Goal: Task Accomplishment & Management: Complete application form

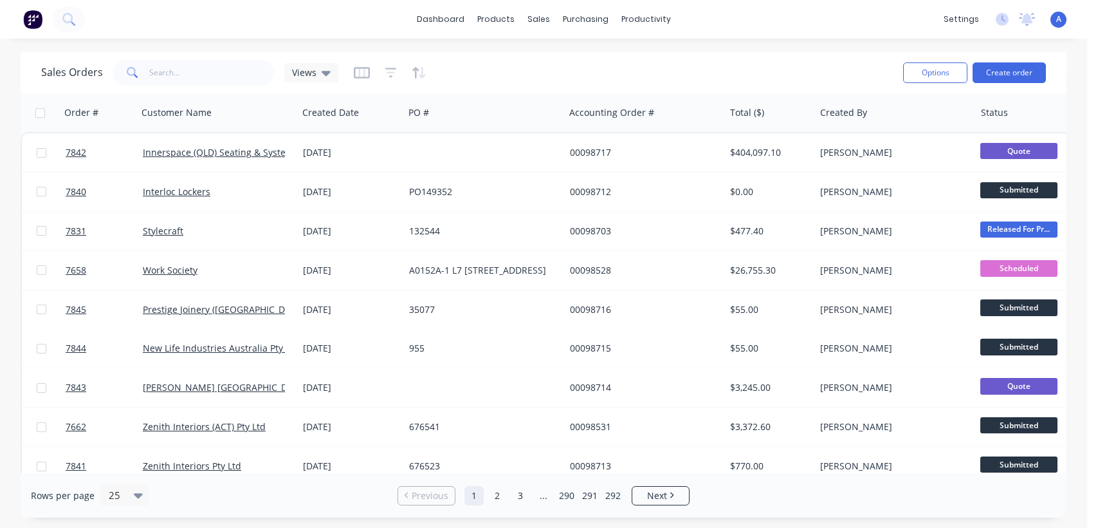
click at [1020, 68] on button "Create order" at bounding box center [1009, 72] width 73 height 21
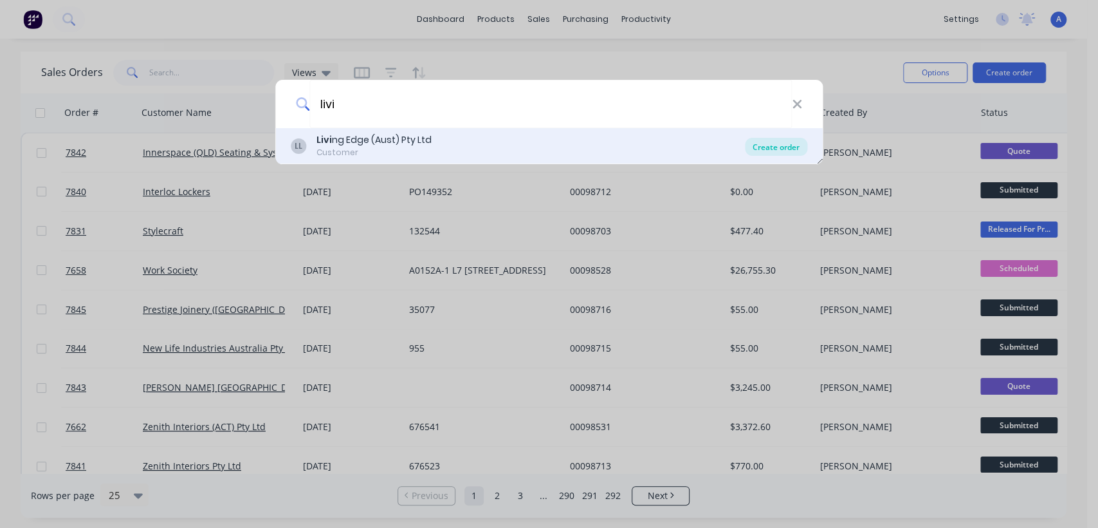
type input "livi"
click at [768, 146] on div "Create order" at bounding box center [776, 147] width 62 height 18
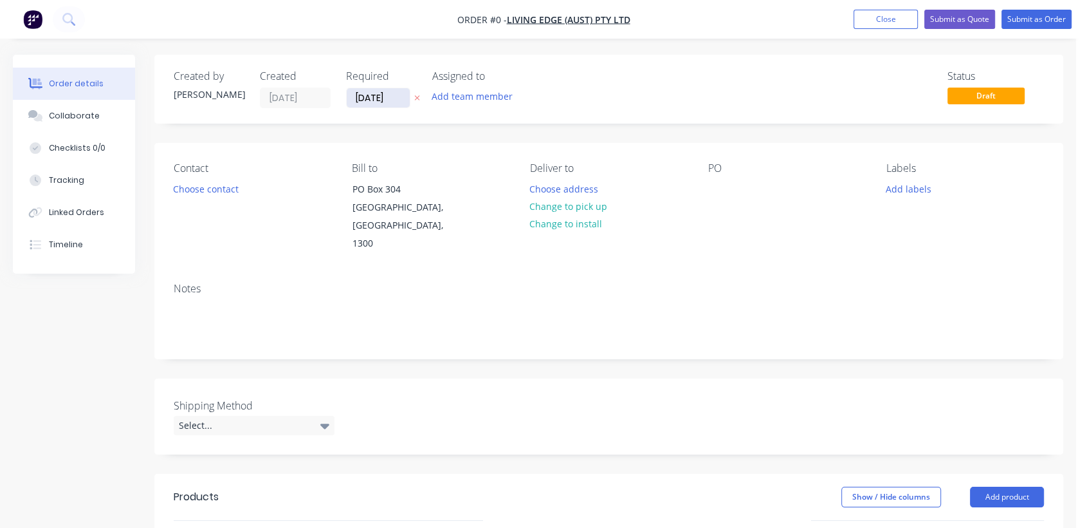
click at [401, 91] on input "[DATE]" at bounding box center [378, 97] width 63 height 19
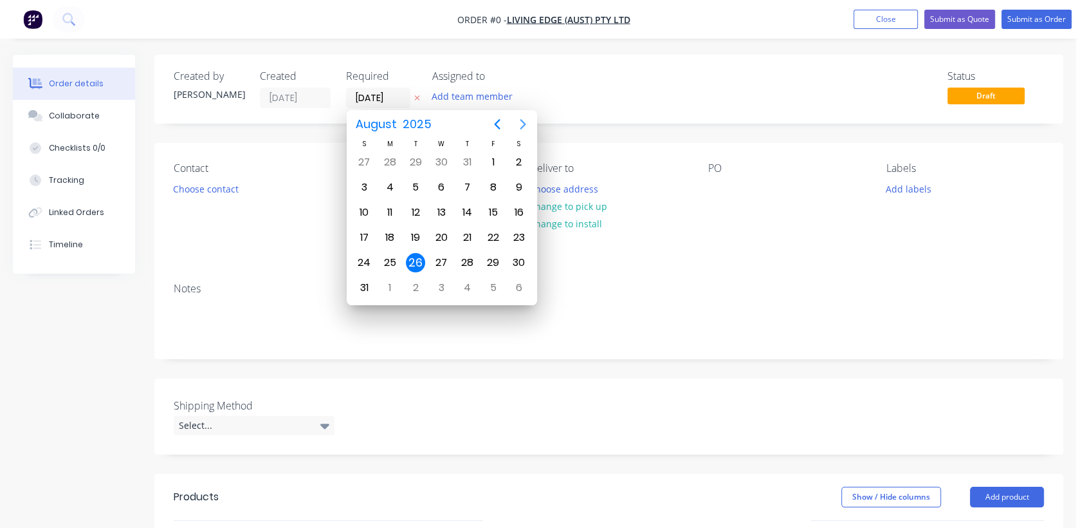
click at [521, 120] on icon "Next page" at bounding box center [523, 124] width 6 height 10
click at [447, 261] on div "31" at bounding box center [441, 262] width 19 height 19
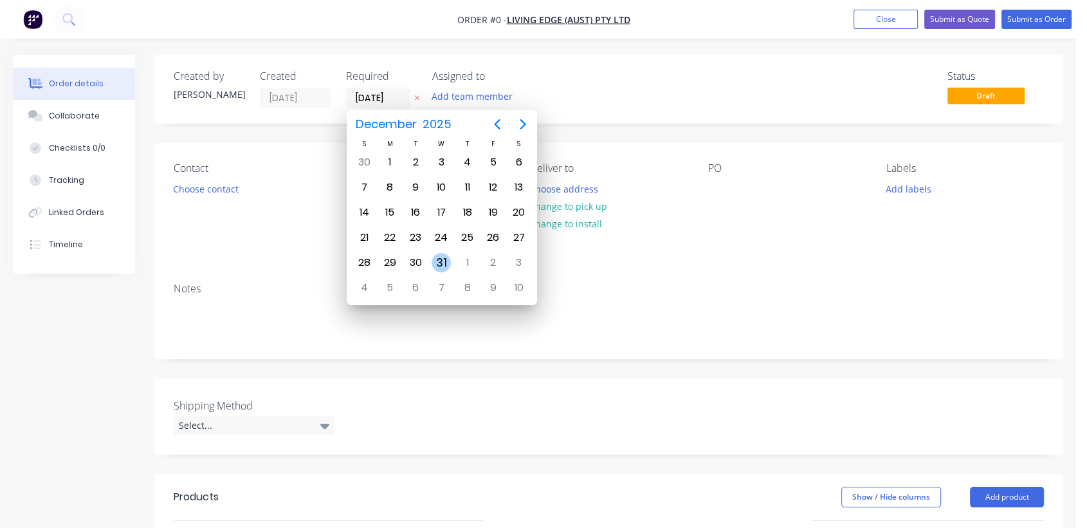
type input "[DATE]"
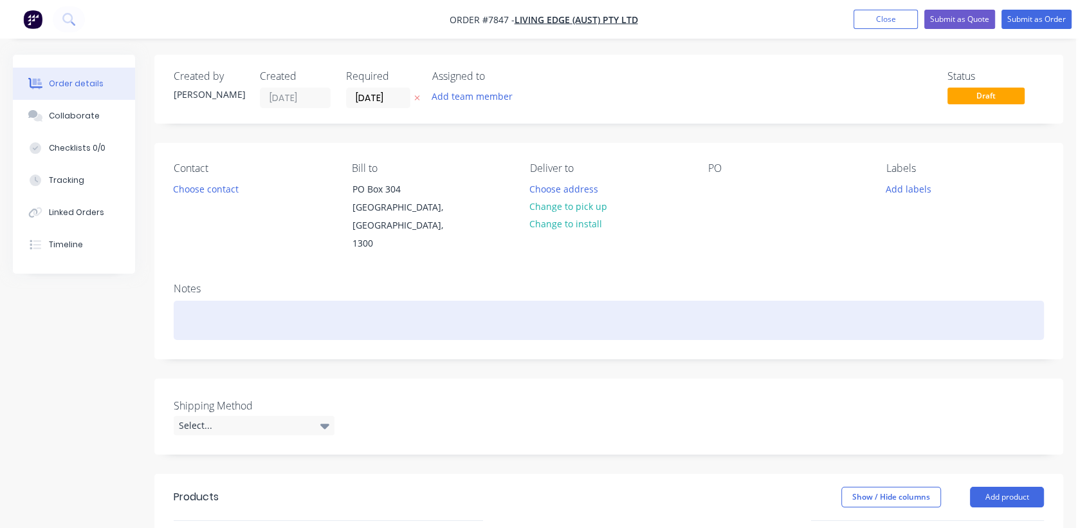
click at [201, 300] on div at bounding box center [609, 319] width 871 height 39
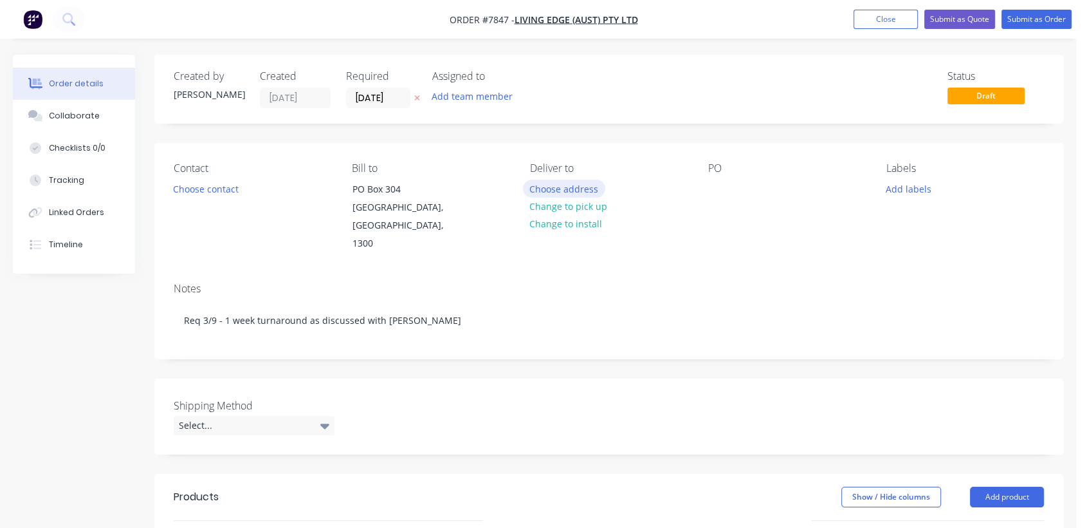
click at [582, 186] on button "Choose address" at bounding box center [564, 188] width 82 height 17
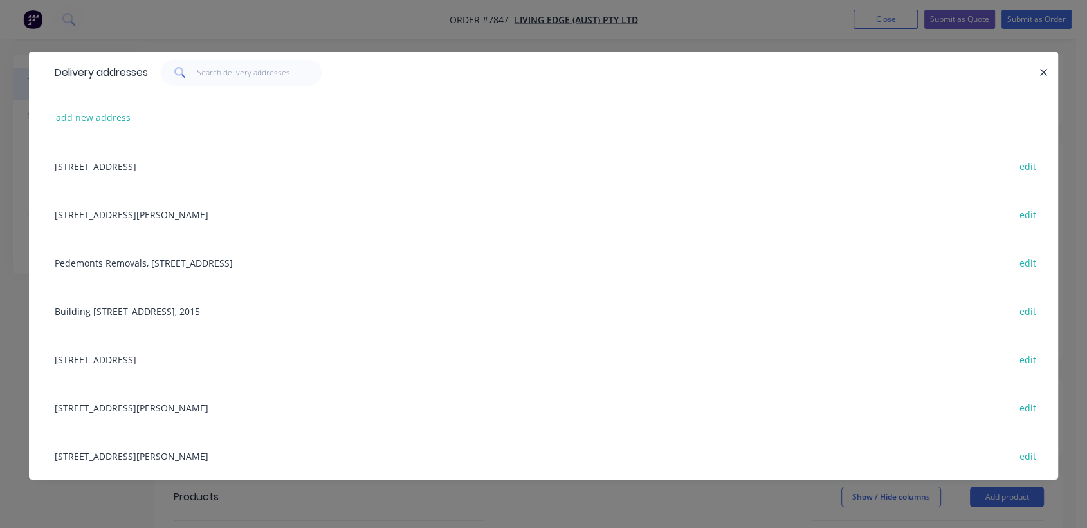
click at [176, 214] on div "Unit C, Warehouse [STREET_ADDRESS][PERSON_NAME] edit" at bounding box center [543, 214] width 991 height 48
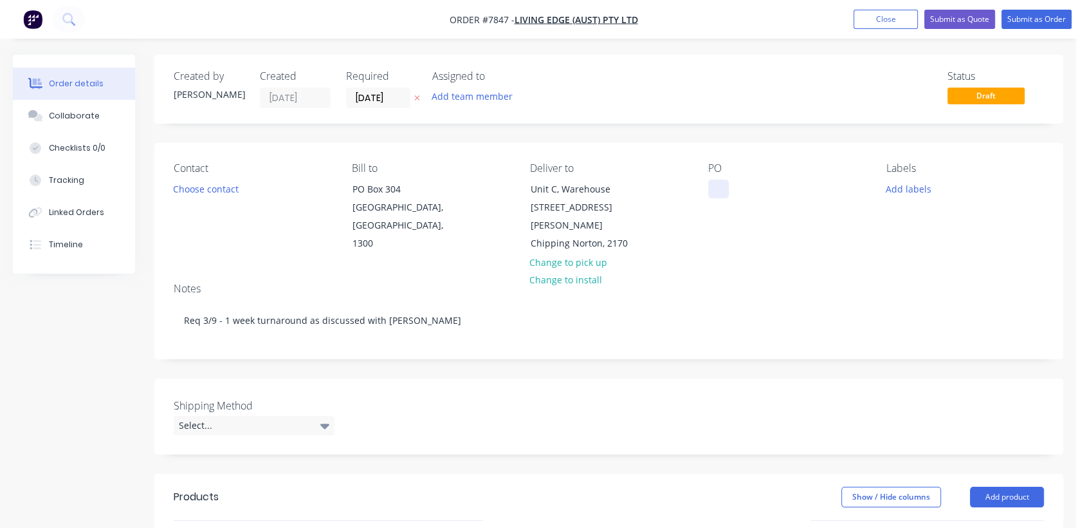
click at [717, 183] on div at bounding box center [718, 189] width 21 height 19
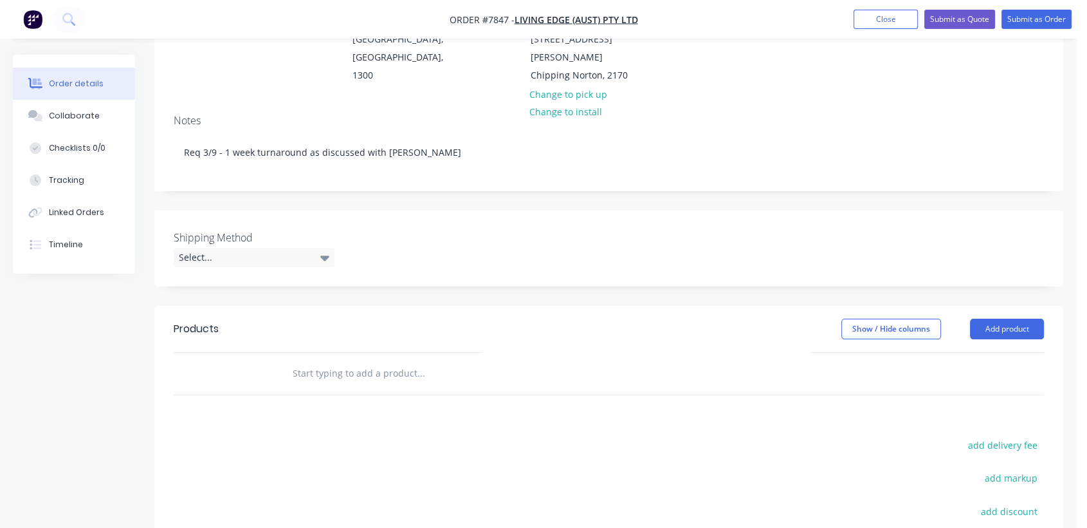
scroll to position [214, 0]
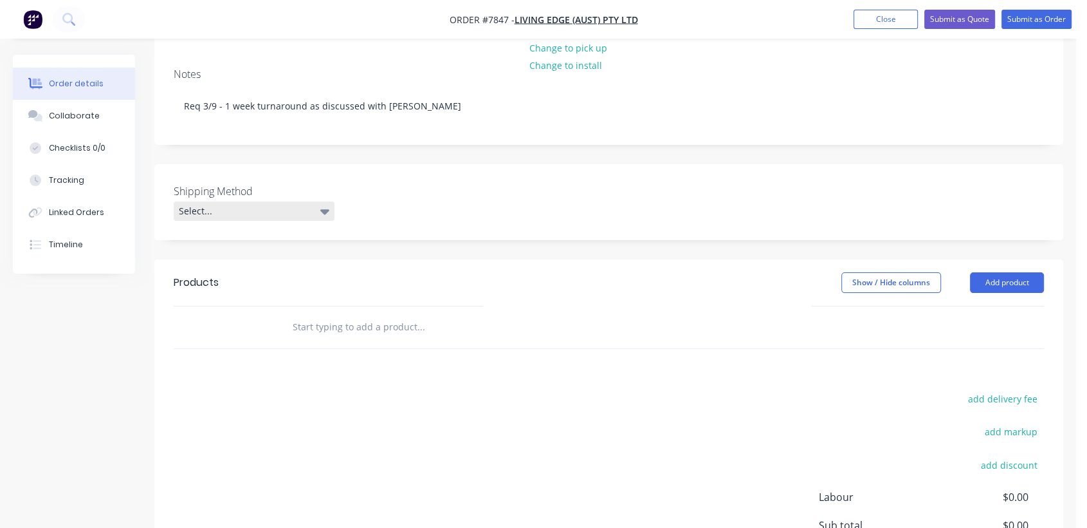
click at [249, 201] on div "Select..." at bounding box center [254, 210] width 161 height 19
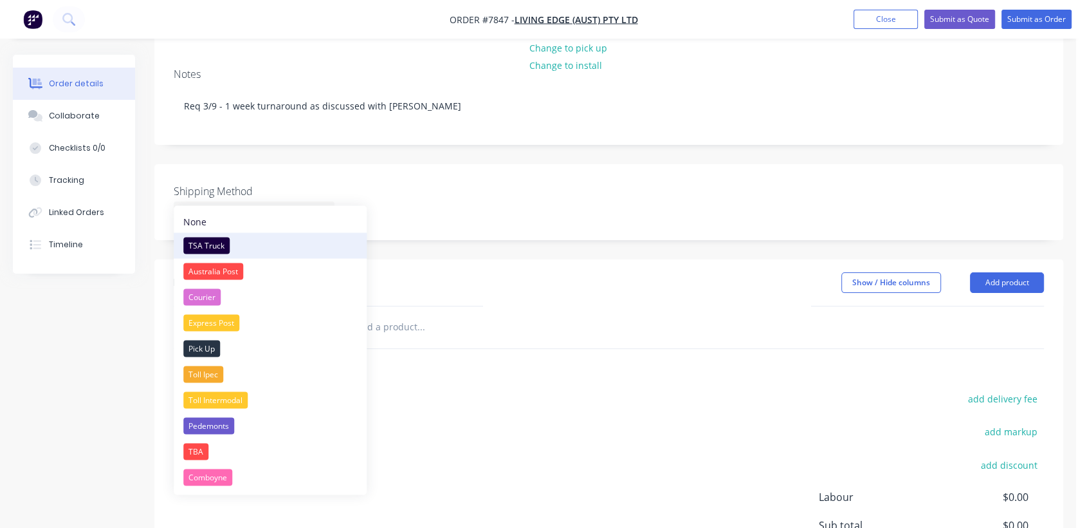
click at [225, 239] on div "TSA Truck" at bounding box center [206, 245] width 46 height 17
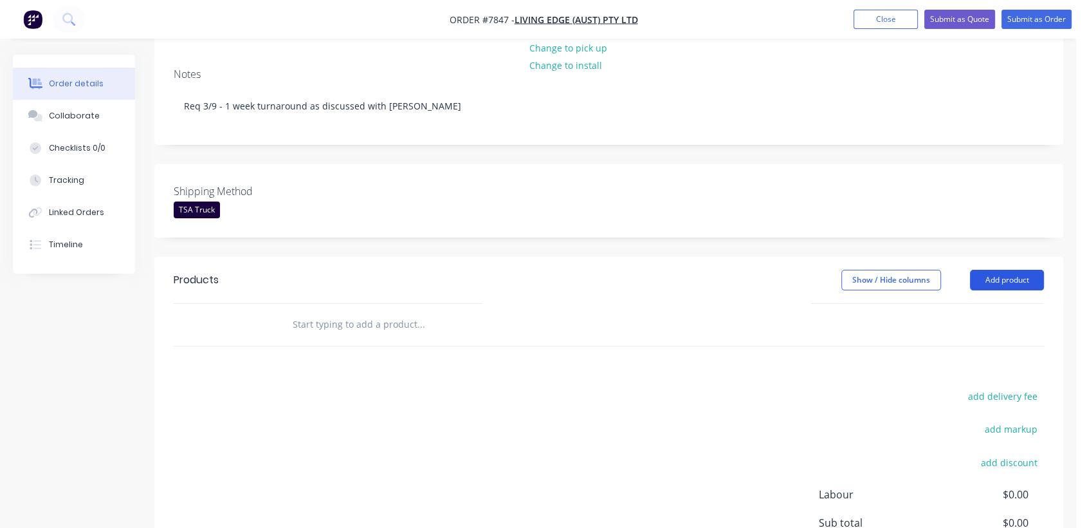
click at [1004, 270] on button "Add product" at bounding box center [1007, 280] width 74 height 21
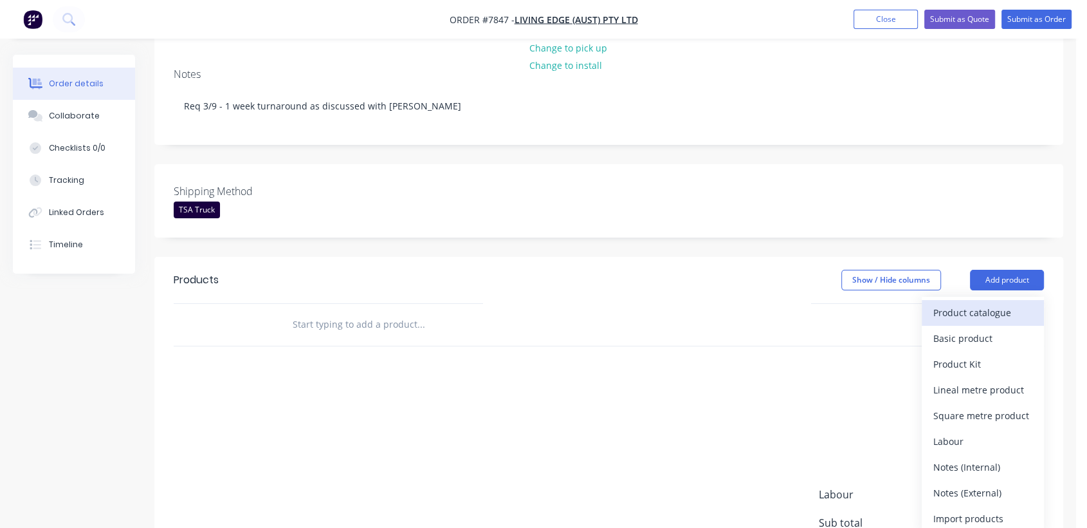
click at [982, 303] on div "Product catalogue" at bounding box center [983, 312] width 99 height 19
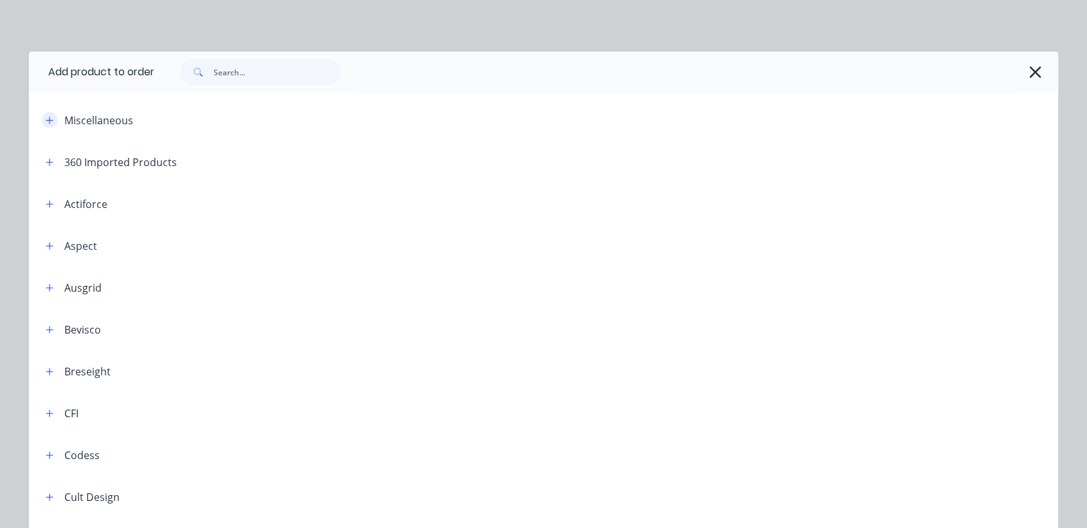
click at [49, 120] on button "button" at bounding box center [50, 120] width 16 height 16
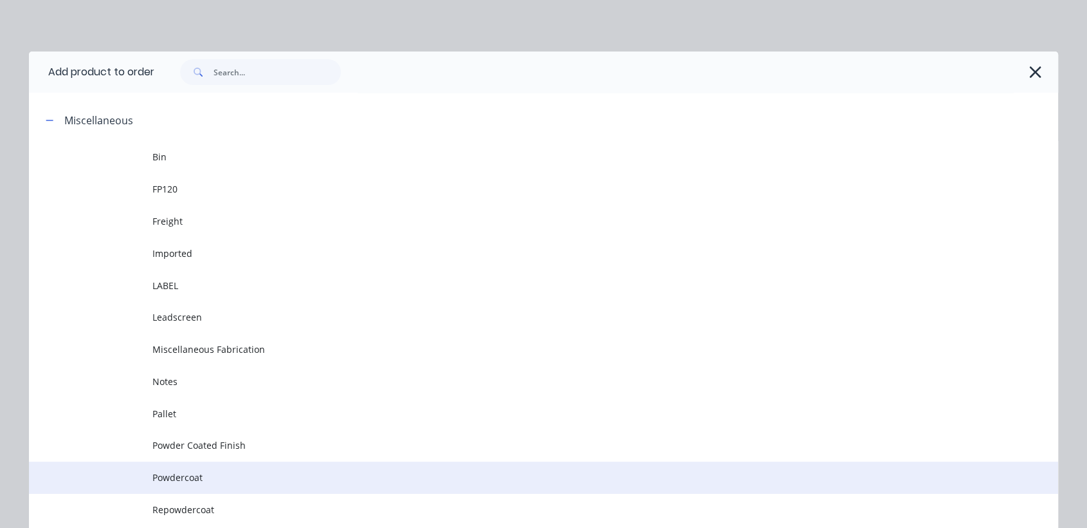
click at [196, 474] on span "Powdercoat" at bounding box center [514, 477] width 724 height 14
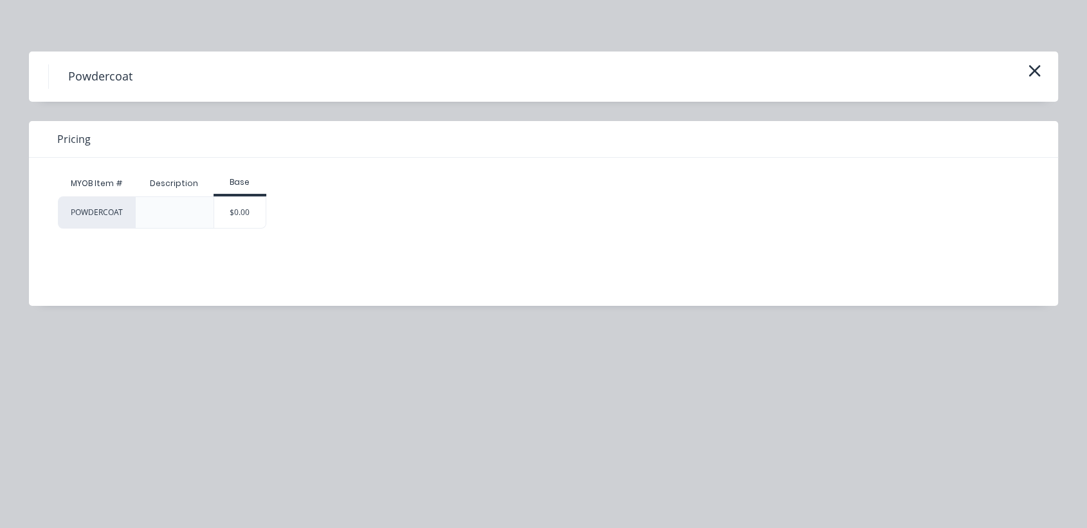
drag, startPoint x: 236, startPoint y: 210, endPoint x: 323, endPoint y: 256, distance: 98.1
click at [240, 214] on div "$0.00" at bounding box center [240, 212] width 52 height 31
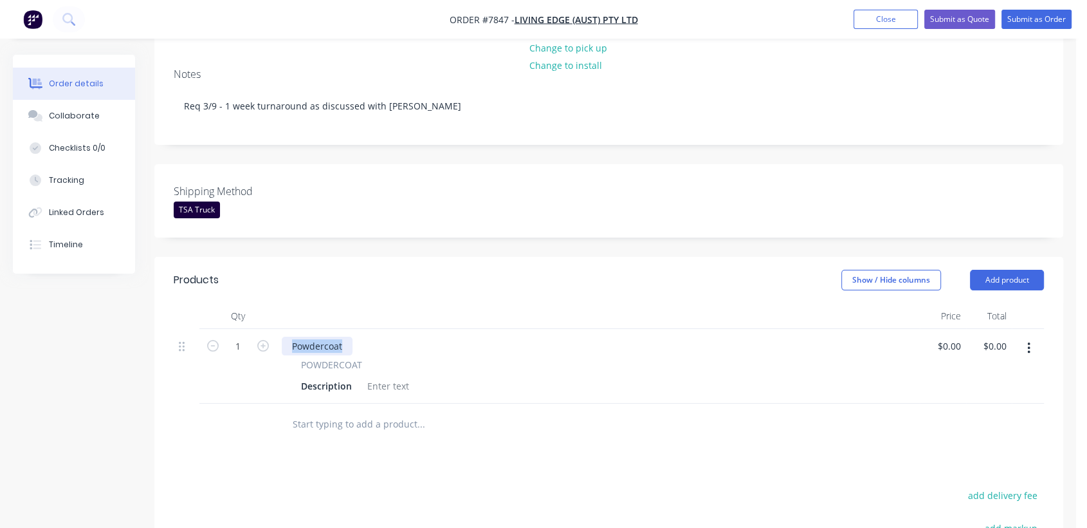
drag, startPoint x: 344, startPoint y: 322, endPoint x: 286, endPoint y: 321, distance: 57.9
click at [286, 336] on div "Powdercoat" at bounding box center [317, 345] width 71 height 19
click at [391, 376] on div at bounding box center [388, 385] width 52 height 19
paste div
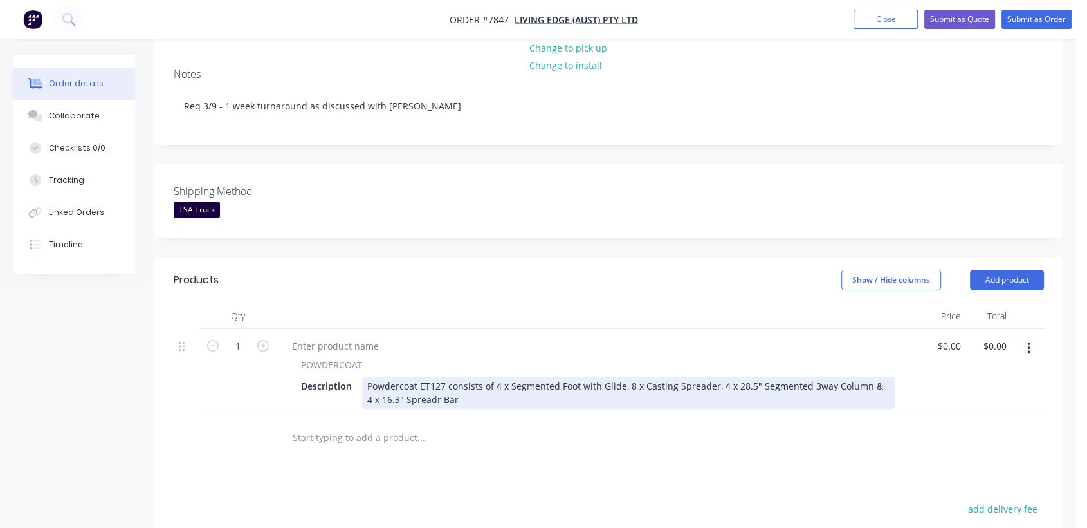
click at [420, 381] on div "Powdercoat ET127 consists of 4 x Segmented Foot with Glide, 8 x Casting Spreade…" at bounding box center [628, 392] width 533 height 32
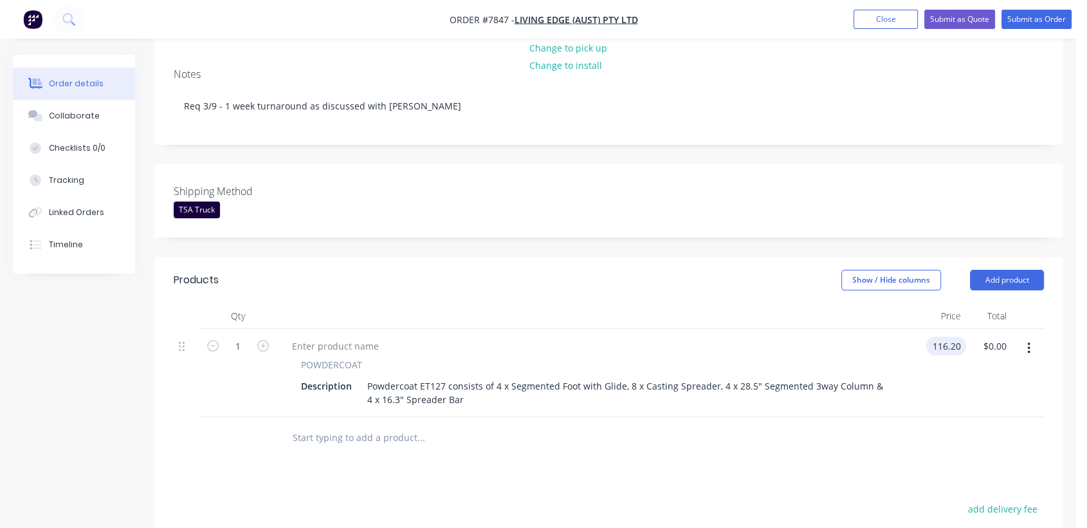
type input "$116.20"
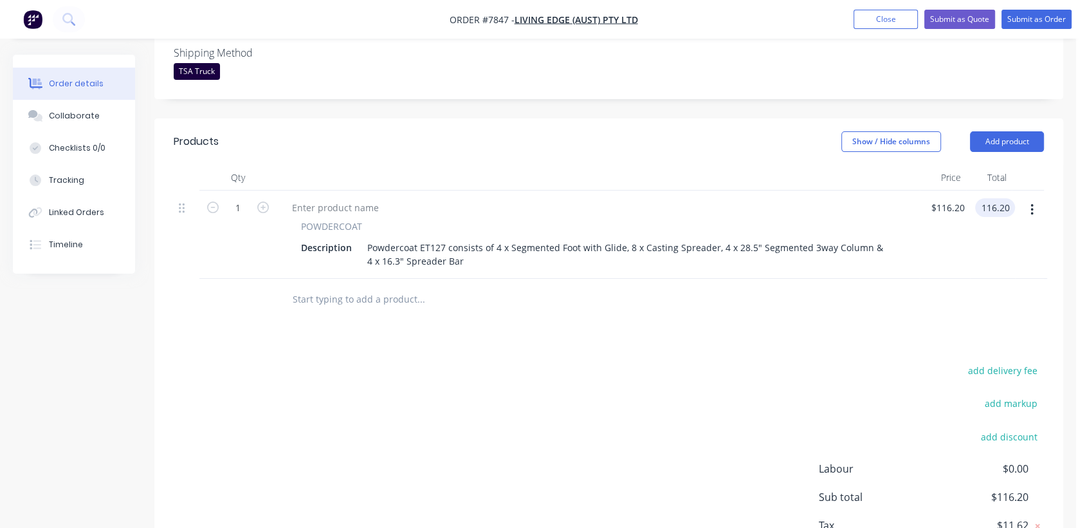
scroll to position [357, 0]
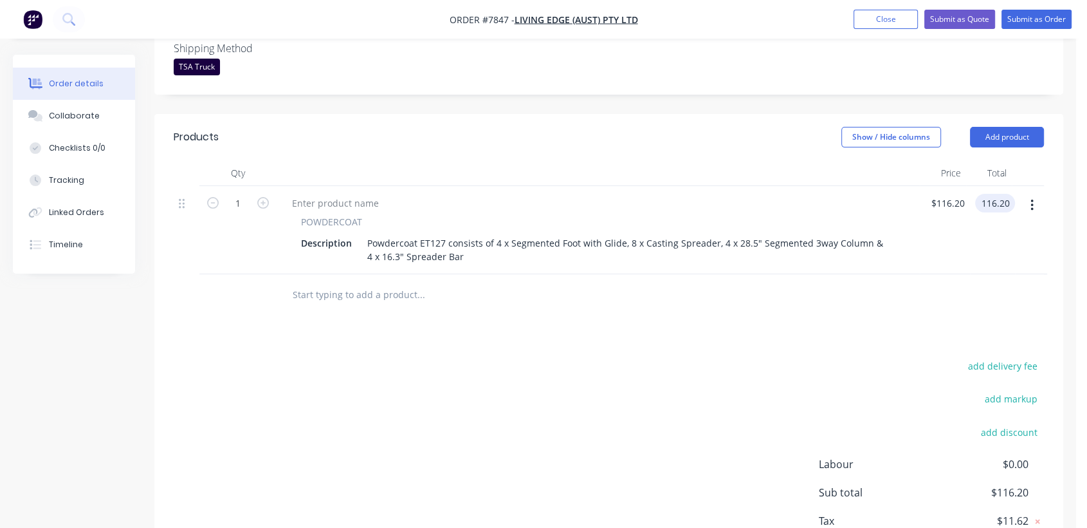
type input "$116.20"
click at [337, 282] on input "text" at bounding box center [420, 295] width 257 height 26
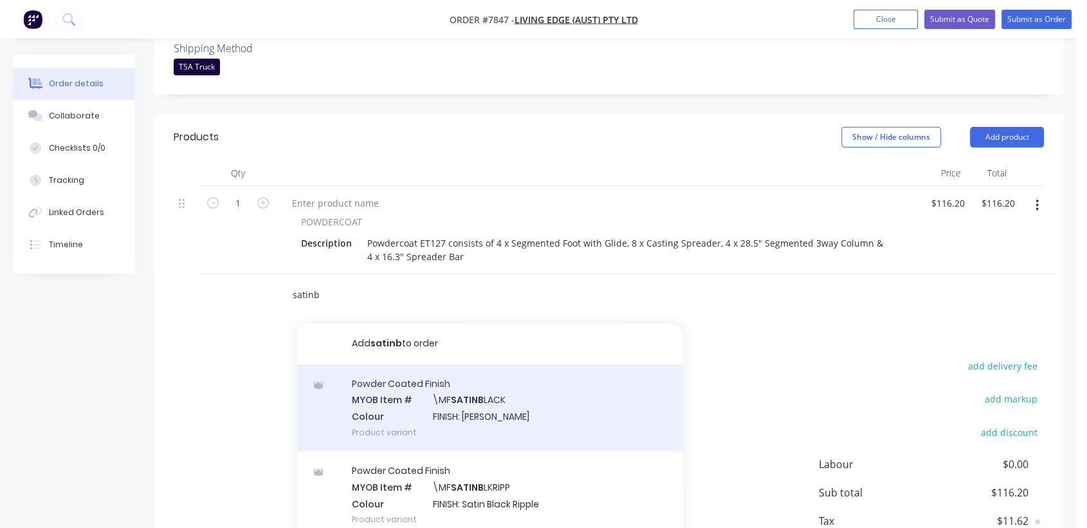
type input "satinb"
click at [496, 391] on div "Powder Coated Finish MYOB Item # \MF SATINB LACK Colour FINISH: Satin Black Pro…" at bounding box center [490, 407] width 386 height 87
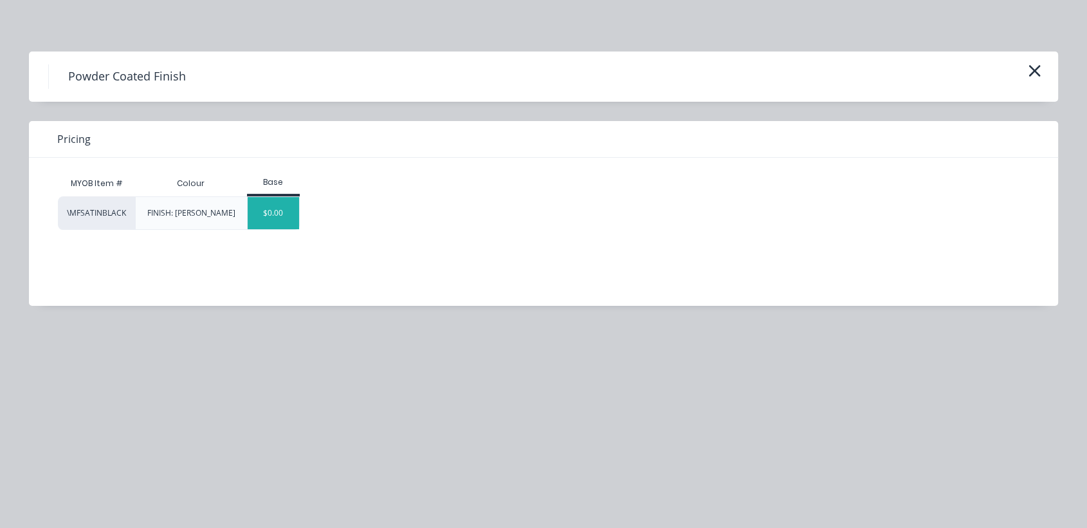
click at [269, 214] on div "$0.00" at bounding box center [274, 213] width 52 height 32
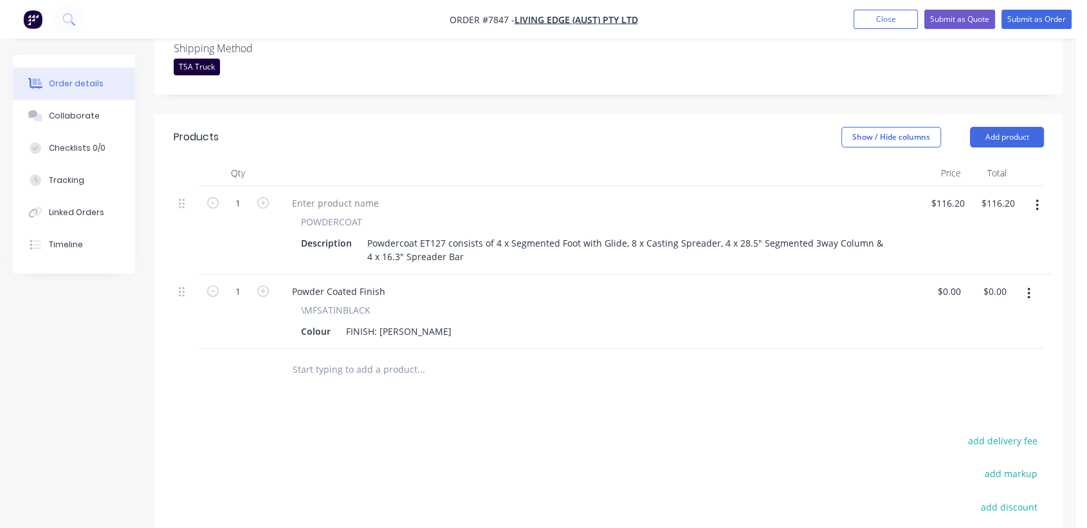
click at [378, 356] on input "text" at bounding box center [420, 369] width 257 height 26
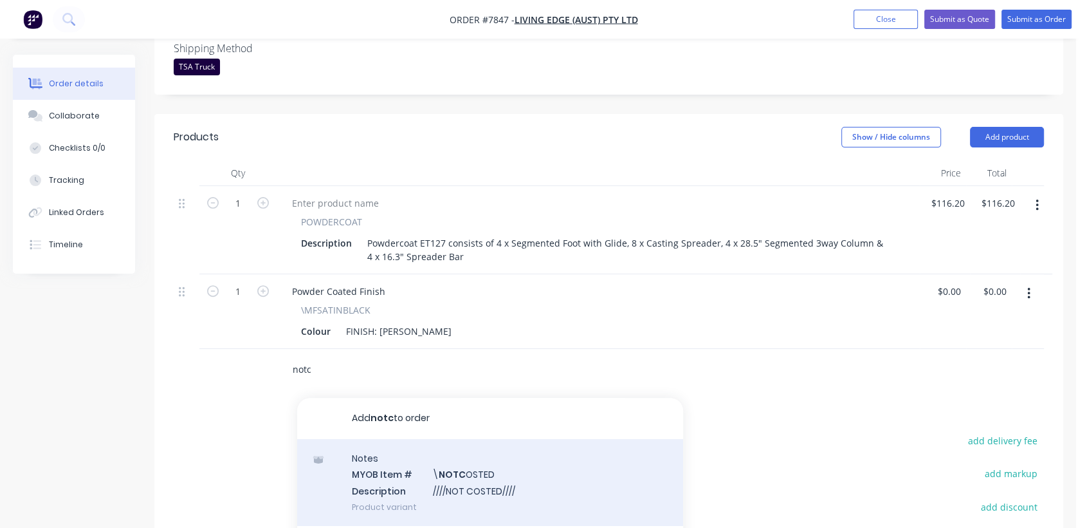
type input "notc"
click at [497, 459] on div "Notes MYOB Item # \ NOTC OSTED Description ////NOT COSTED//// Product variant" at bounding box center [490, 482] width 386 height 87
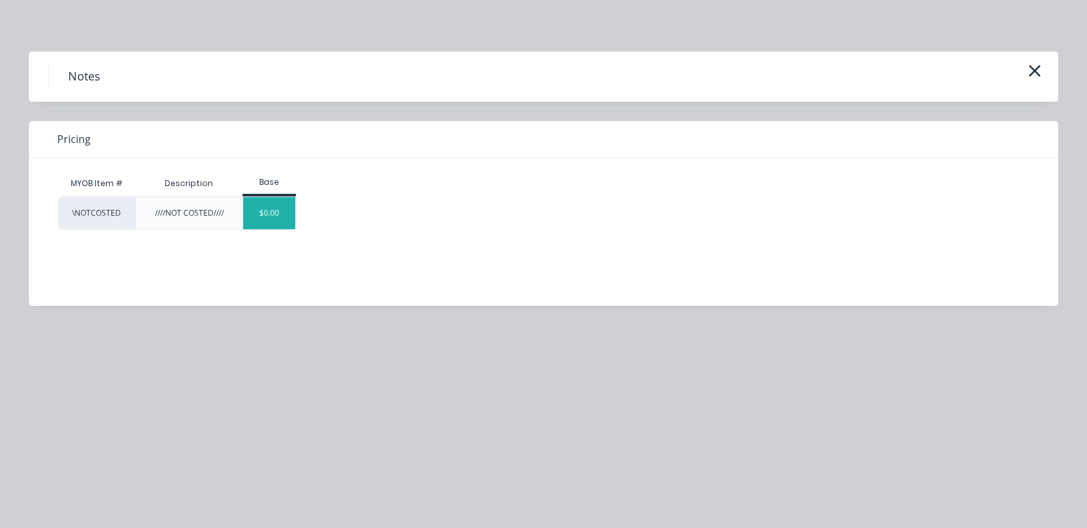
click at [266, 213] on div "$0.00" at bounding box center [269, 213] width 52 height 32
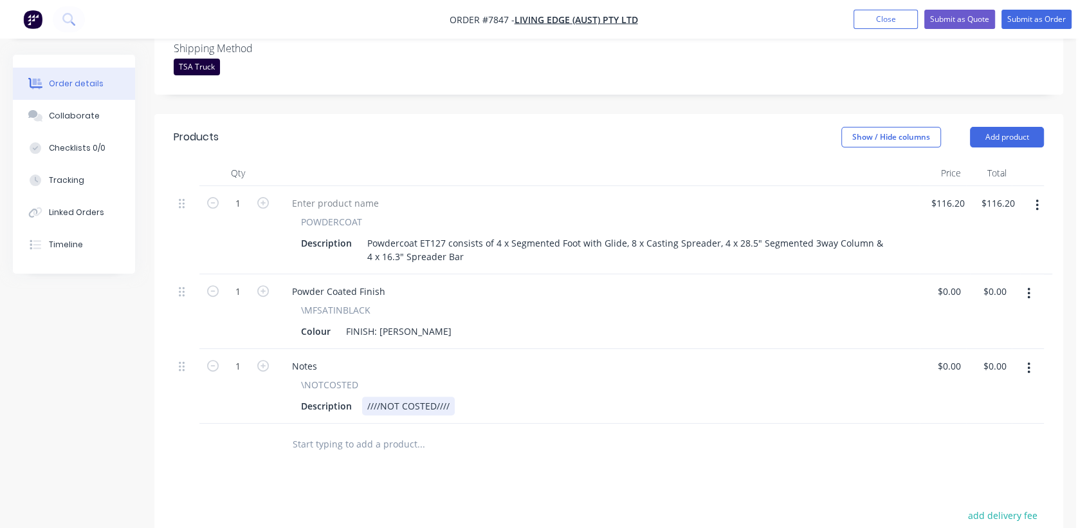
click at [453, 396] on div "////NOT COSTED////" at bounding box center [408, 405] width 93 height 19
type input "$0.00"
click at [71, 115] on div "Collaborate" at bounding box center [74, 116] width 51 height 12
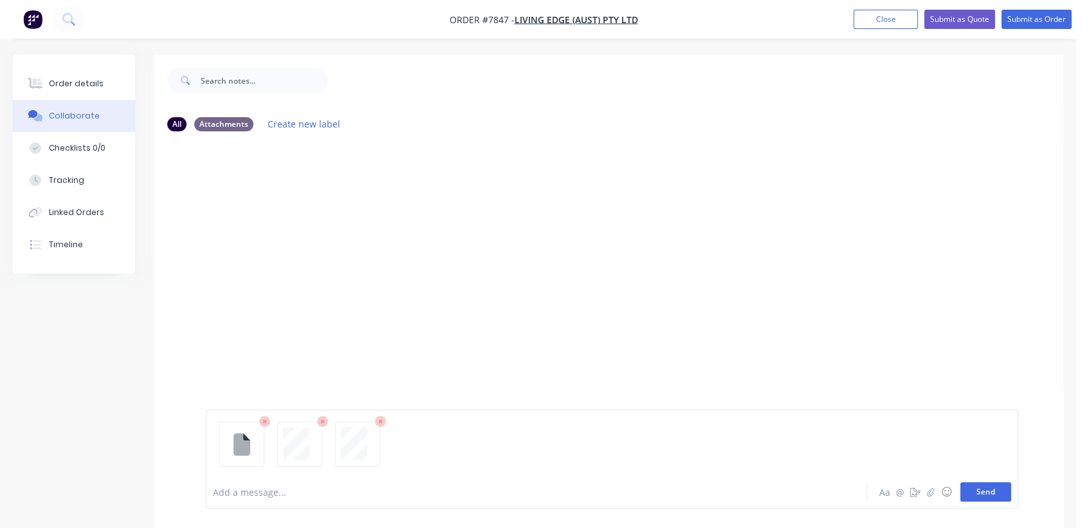
click at [976, 493] on button "Send" at bounding box center [986, 491] width 51 height 19
click at [82, 78] on div "Order details" at bounding box center [76, 84] width 55 height 12
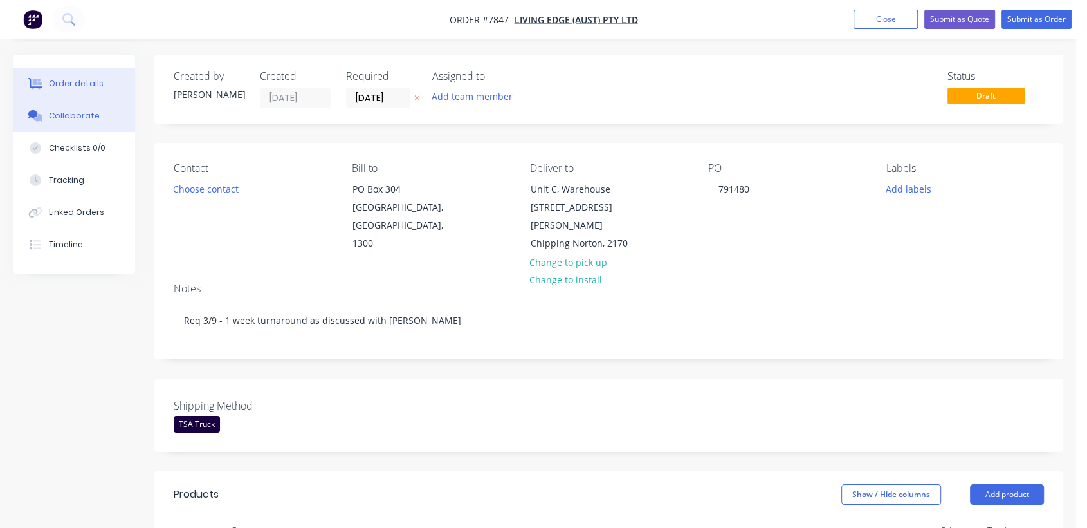
click at [86, 115] on div "Collaborate" at bounding box center [74, 116] width 51 height 12
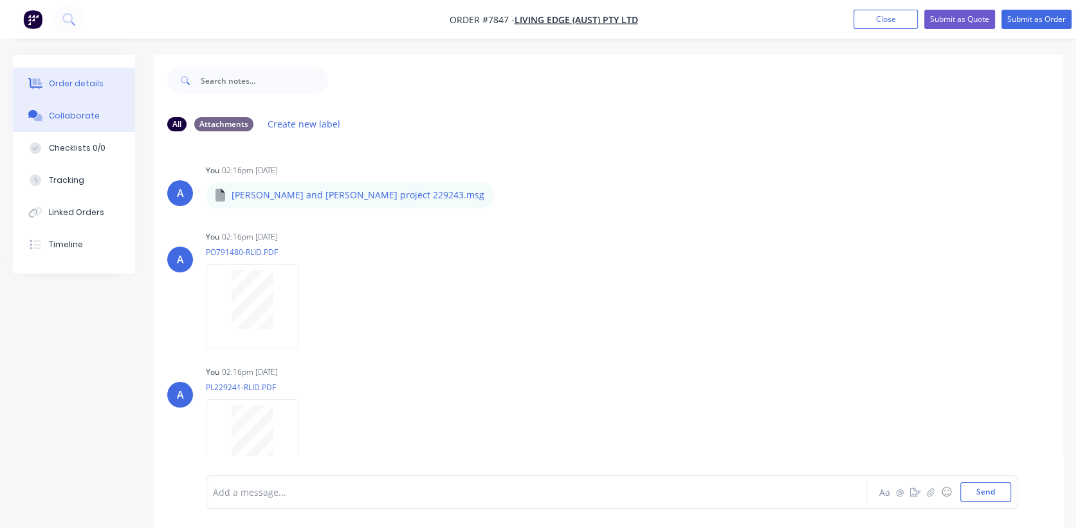
click at [93, 82] on div "Order details" at bounding box center [76, 84] width 55 height 12
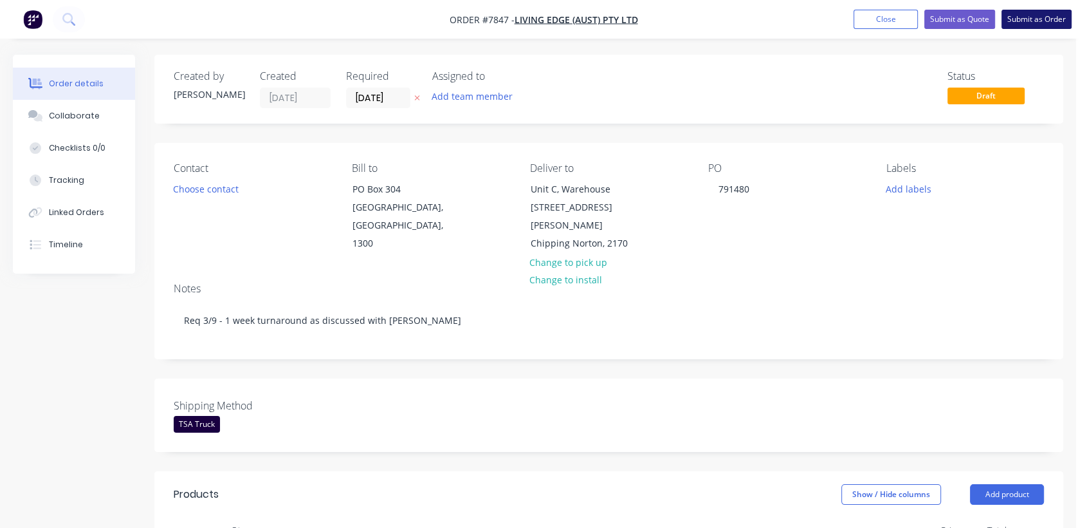
click at [1035, 22] on button "Submit as Order" at bounding box center [1037, 19] width 70 height 19
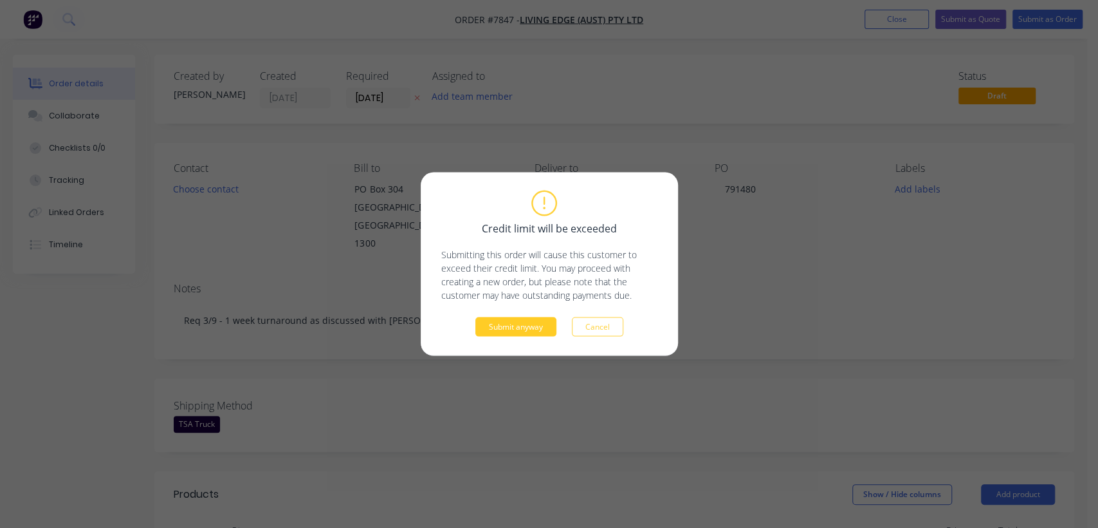
click at [523, 326] on button "Submit anyway" at bounding box center [515, 326] width 81 height 19
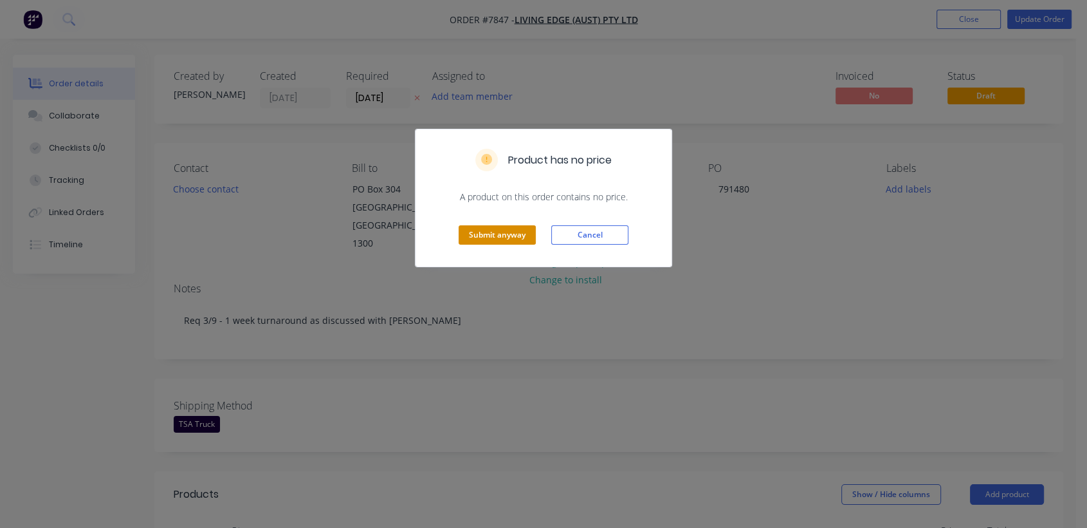
click at [500, 232] on button "Submit anyway" at bounding box center [497, 234] width 77 height 19
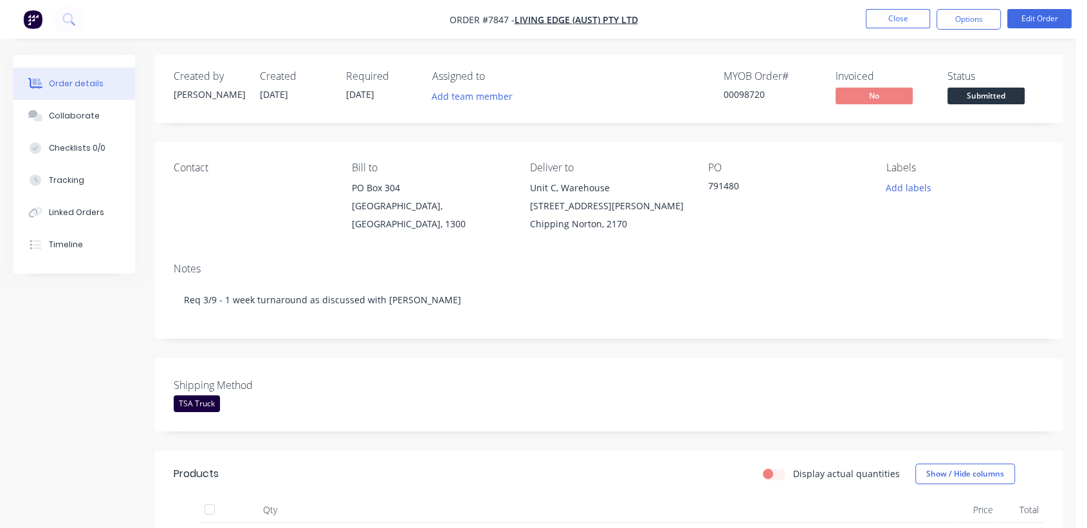
click at [875, 8] on nav "Order #7847 - Living Edge (Aust) Pty Ltd Close Options Edit Order" at bounding box center [543, 19] width 1087 height 39
click at [904, 23] on button "Close" at bounding box center [898, 18] width 64 height 19
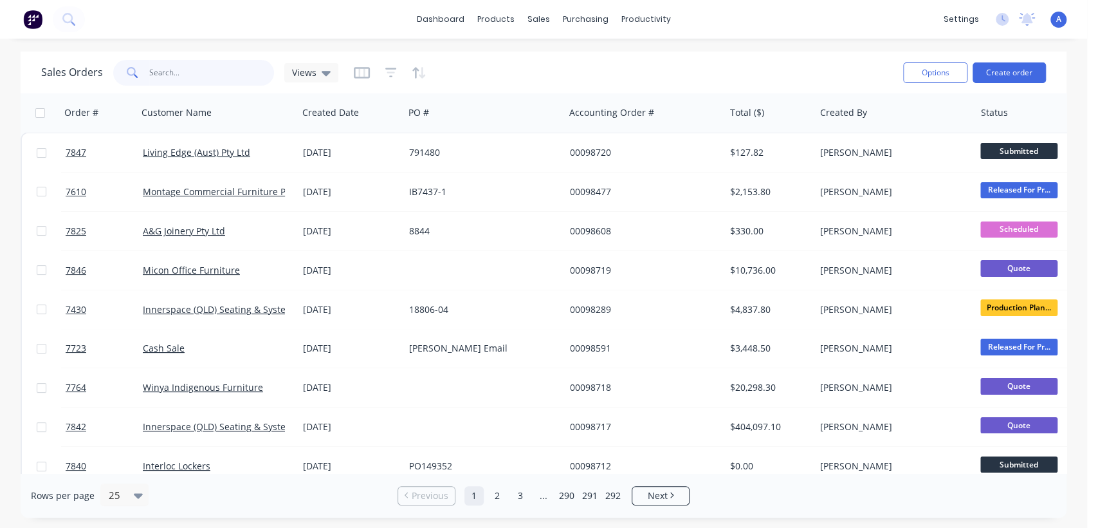
click at [205, 68] on input "text" at bounding box center [211, 73] width 125 height 26
type input "6848"
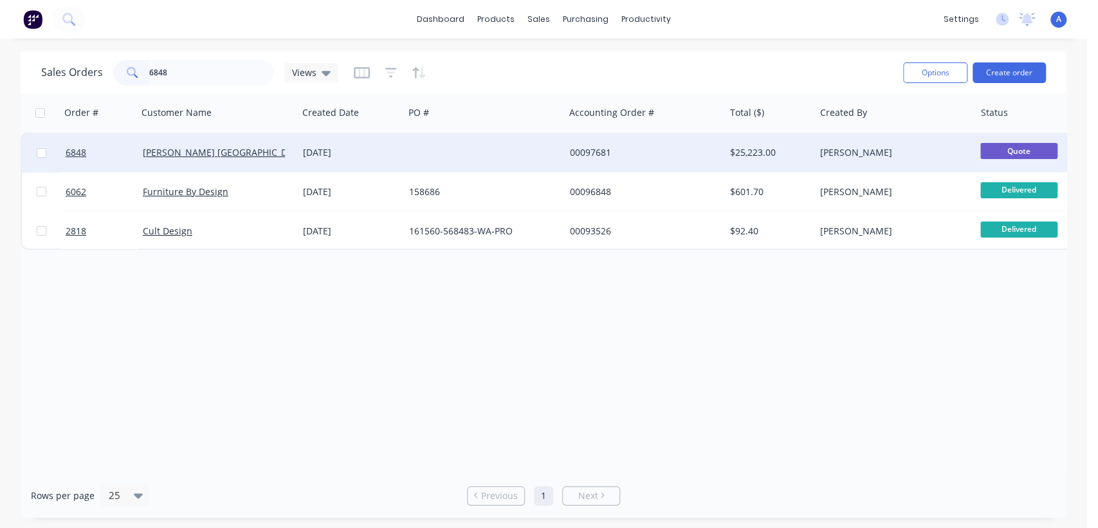
click at [418, 147] on div at bounding box center [484, 152] width 160 height 39
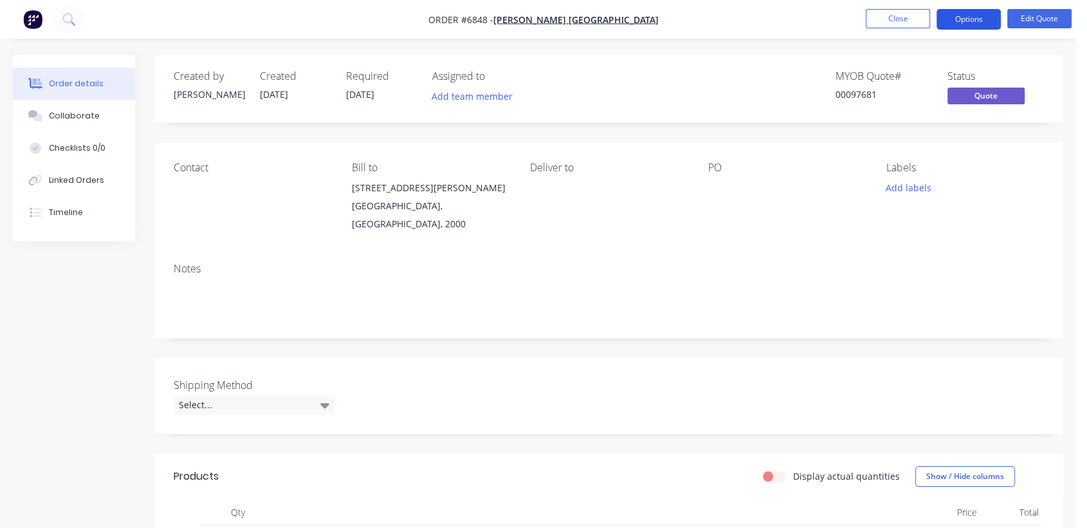
click at [971, 19] on button "Options" at bounding box center [969, 19] width 64 height 21
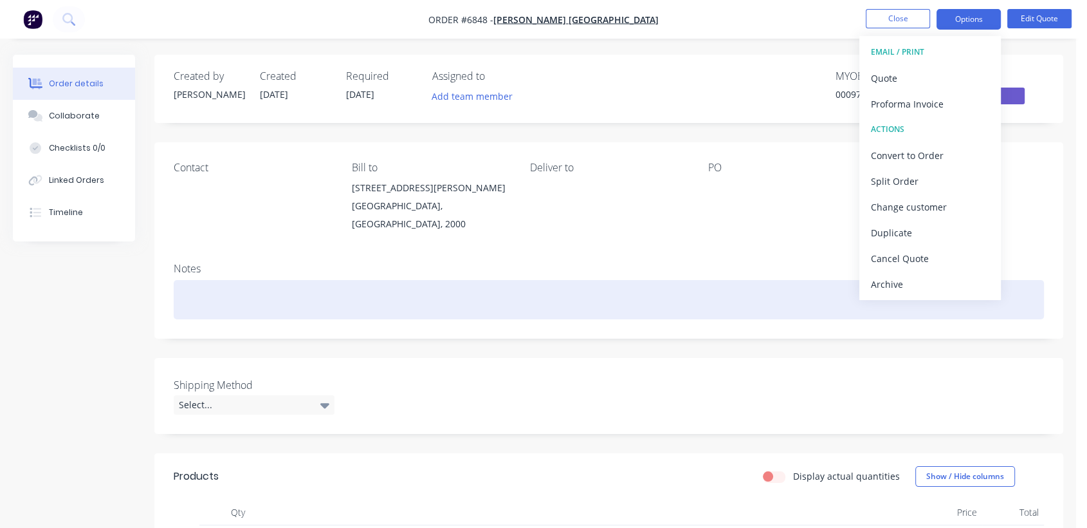
click at [652, 291] on div at bounding box center [609, 299] width 871 height 39
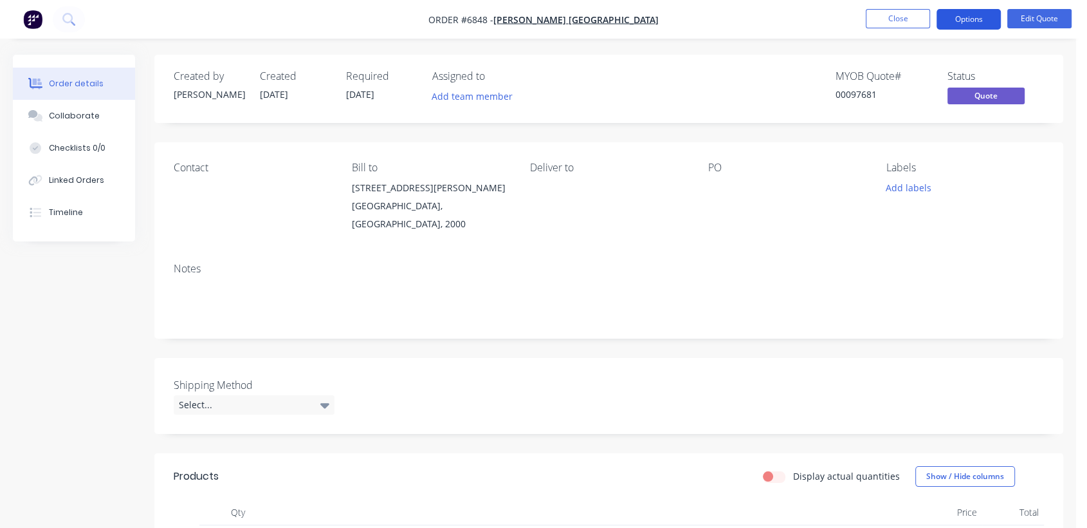
click at [963, 13] on button "Options" at bounding box center [969, 19] width 64 height 21
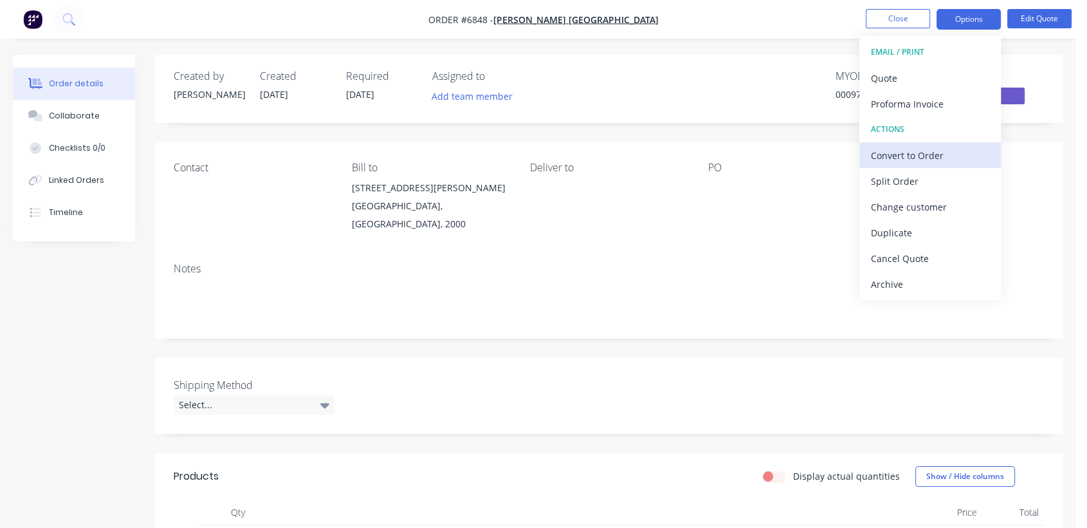
click at [923, 149] on div "Convert to Order" at bounding box center [930, 155] width 118 height 19
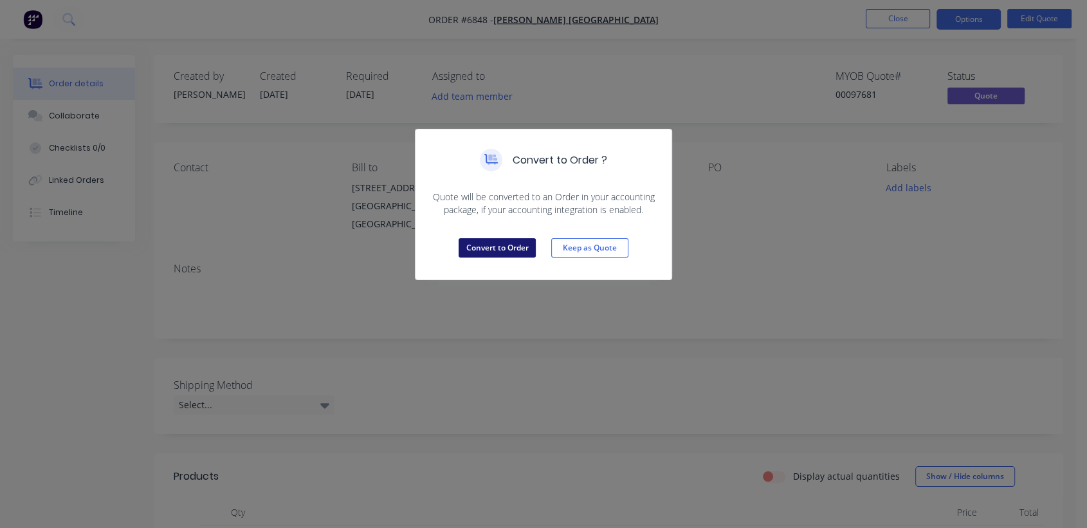
click at [515, 241] on button "Convert to Order" at bounding box center [497, 247] width 77 height 19
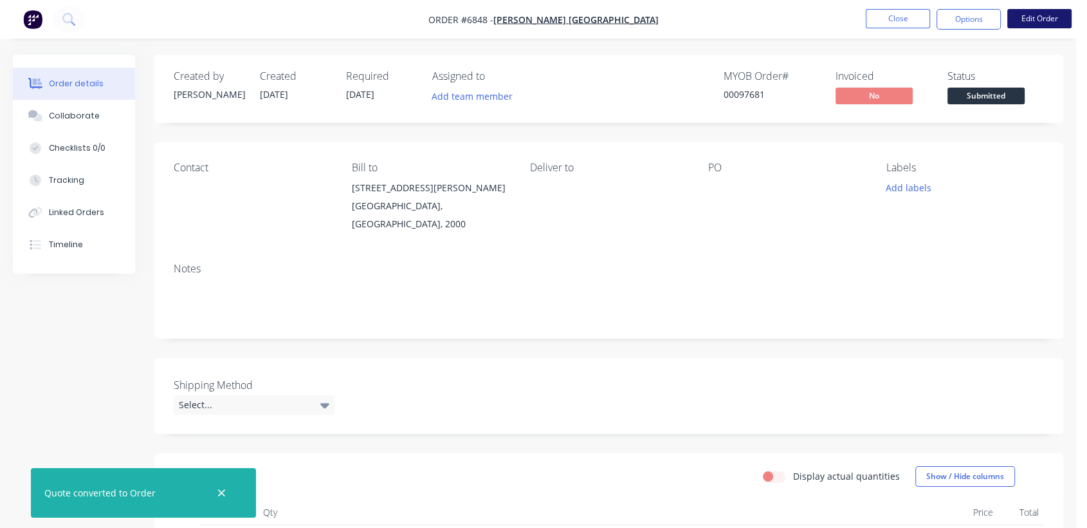
click at [1040, 19] on button "Edit Order" at bounding box center [1040, 18] width 64 height 19
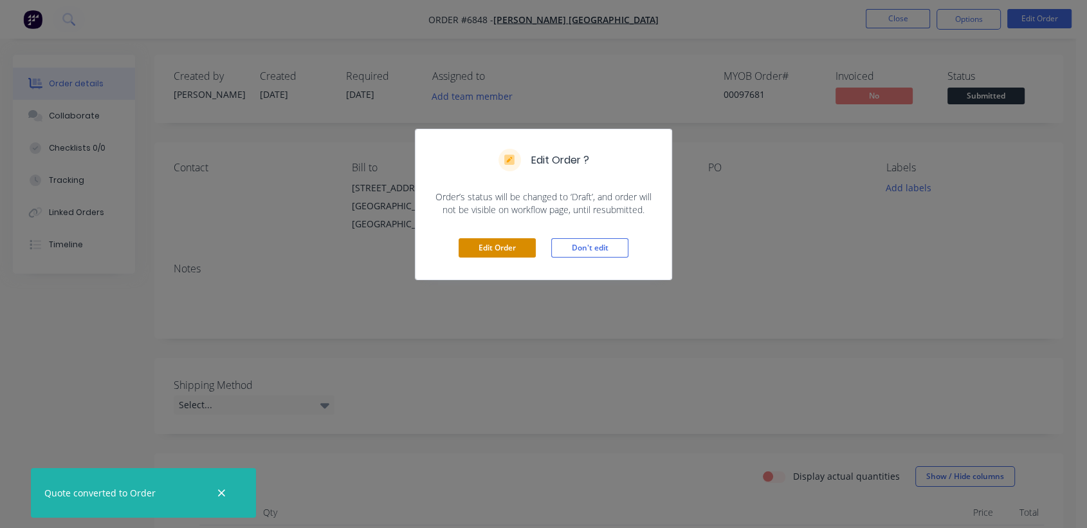
click at [509, 248] on button "Edit Order" at bounding box center [497, 247] width 77 height 19
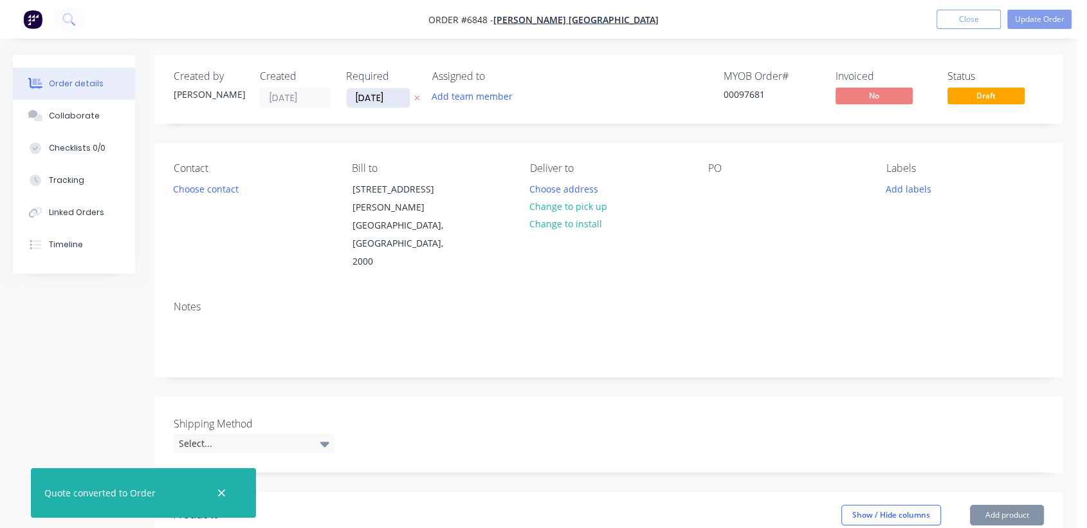
click at [393, 92] on input "[DATE]" at bounding box center [378, 97] width 63 height 19
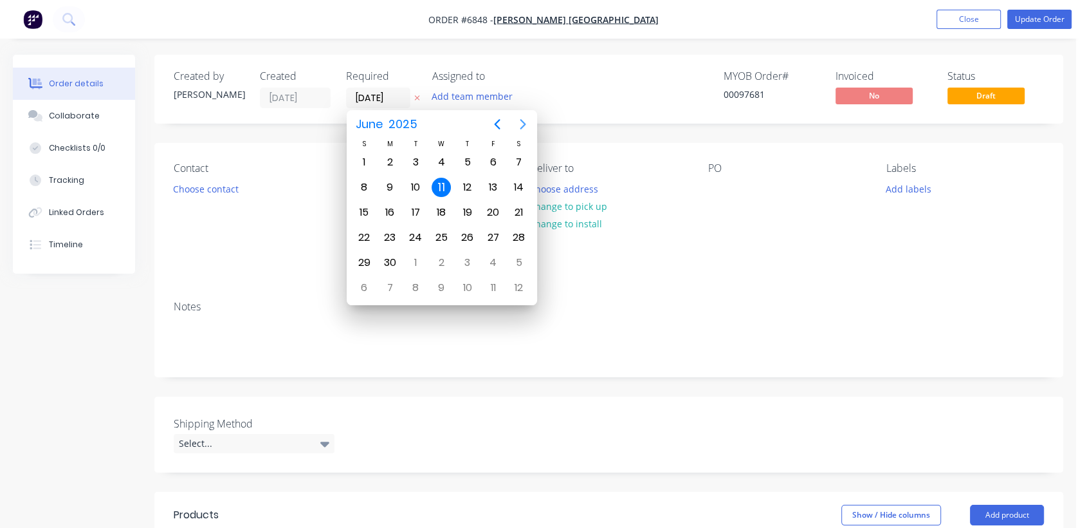
click at [522, 124] on icon "Next page" at bounding box center [522, 123] width 15 height 15
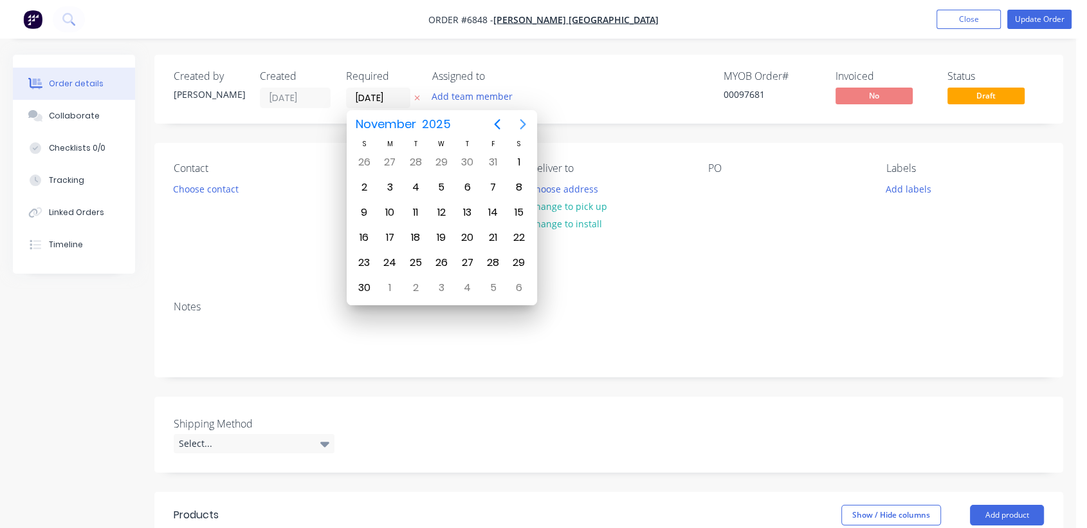
click at [522, 124] on icon "Next page" at bounding box center [522, 123] width 15 height 15
click at [438, 253] on div "31" at bounding box center [441, 262] width 19 height 19
type input "[DATE]"
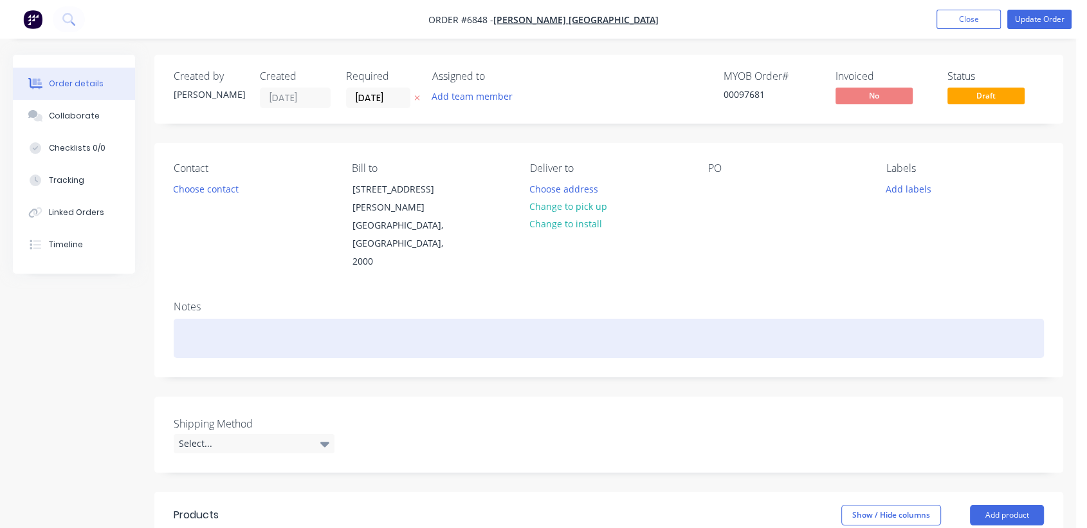
click at [241, 318] on div at bounding box center [609, 337] width 871 height 39
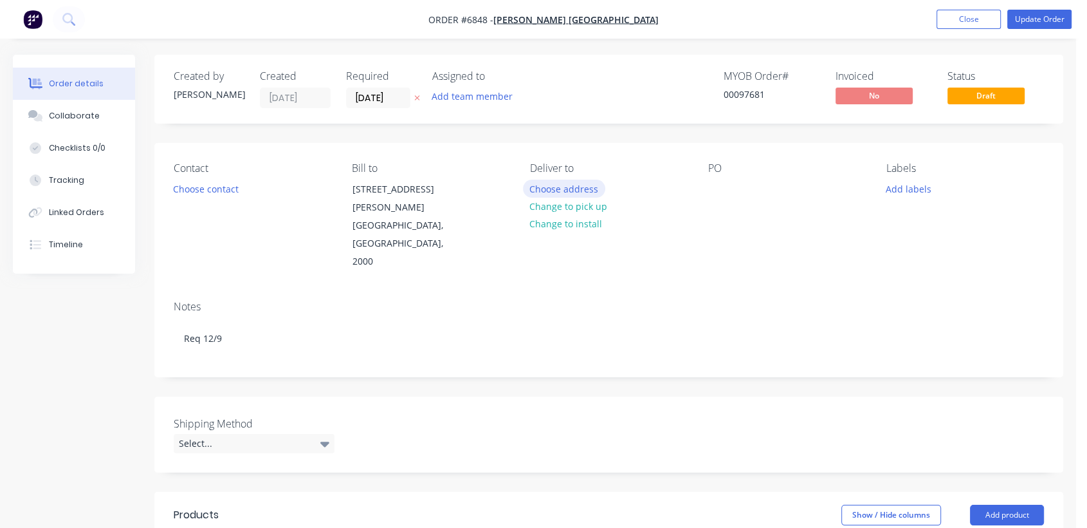
click at [575, 187] on button "Choose address" at bounding box center [564, 188] width 82 height 17
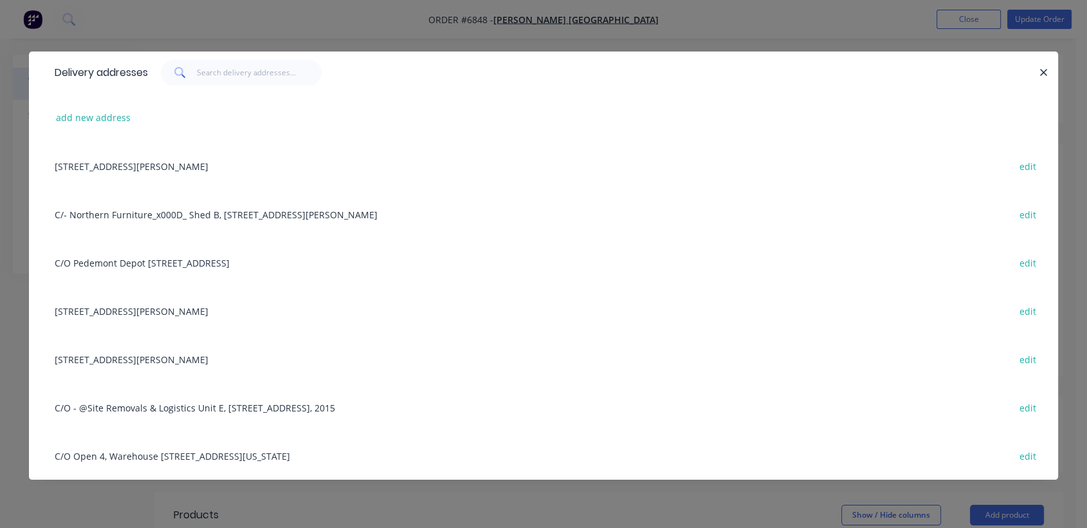
click at [194, 260] on div "C/O Pedemont Depot [STREET_ADDRESS] edit" at bounding box center [543, 262] width 991 height 48
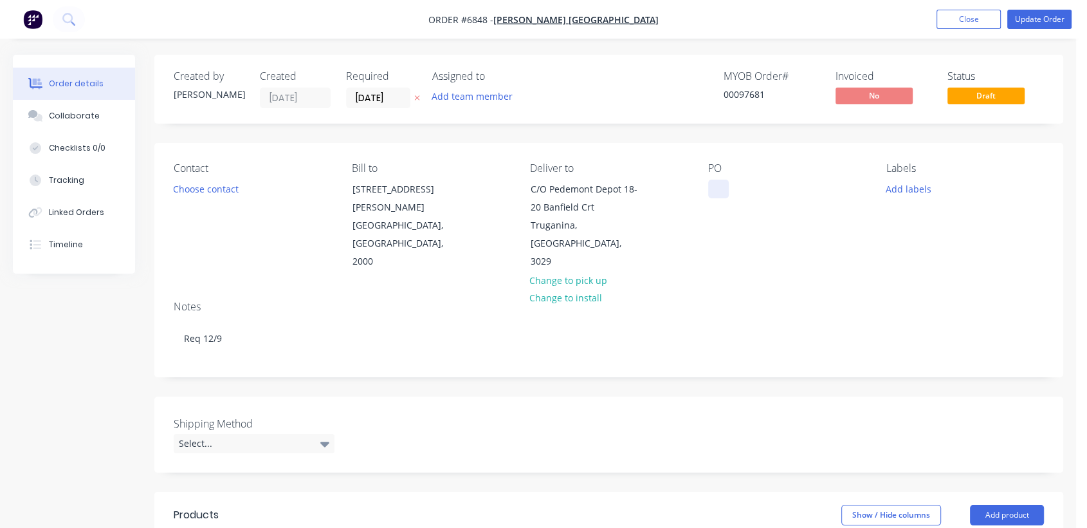
click at [716, 185] on div at bounding box center [718, 189] width 21 height 19
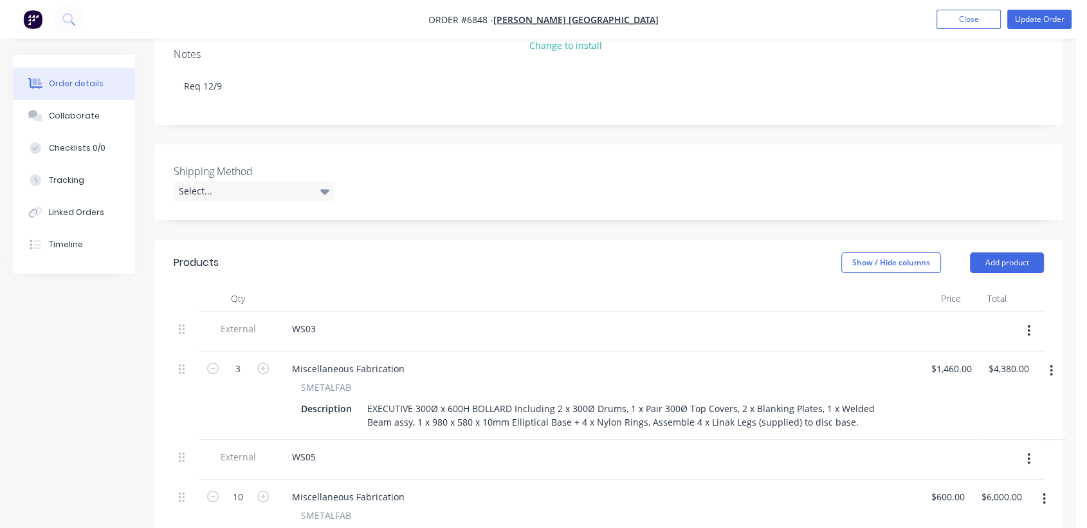
scroll to position [286, 0]
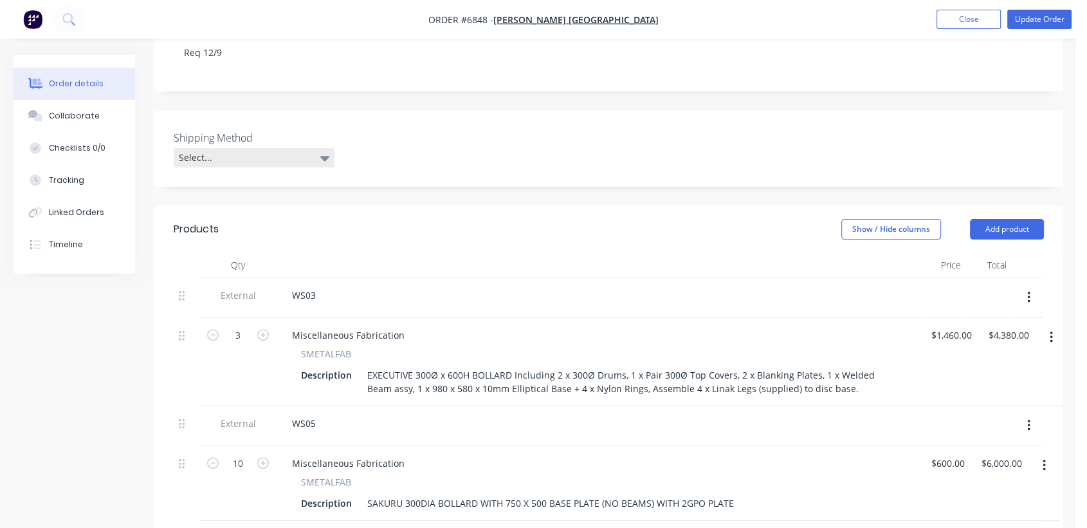
click at [269, 148] on div "Select..." at bounding box center [254, 157] width 161 height 19
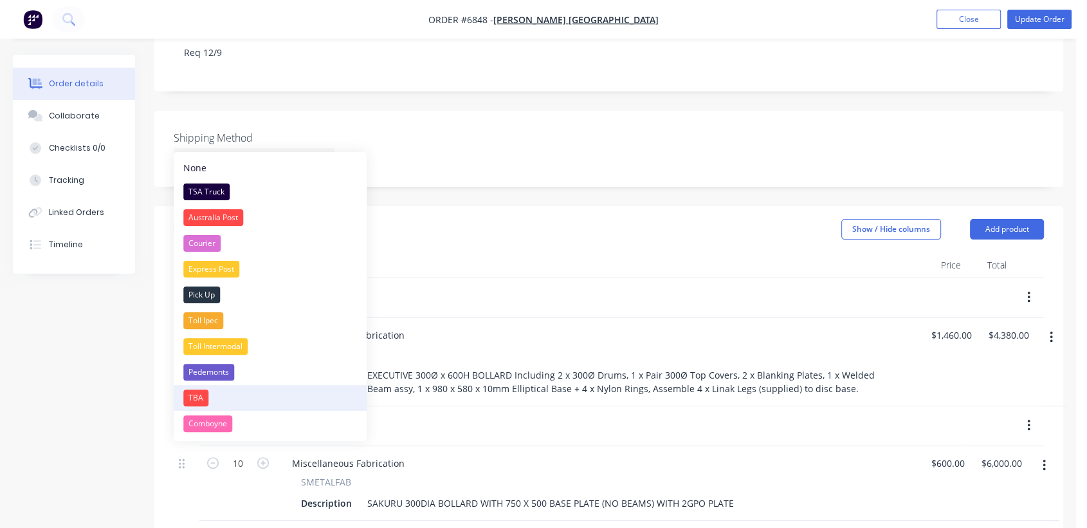
click at [198, 394] on div "TBA" at bounding box center [195, 397] width 25 height 17
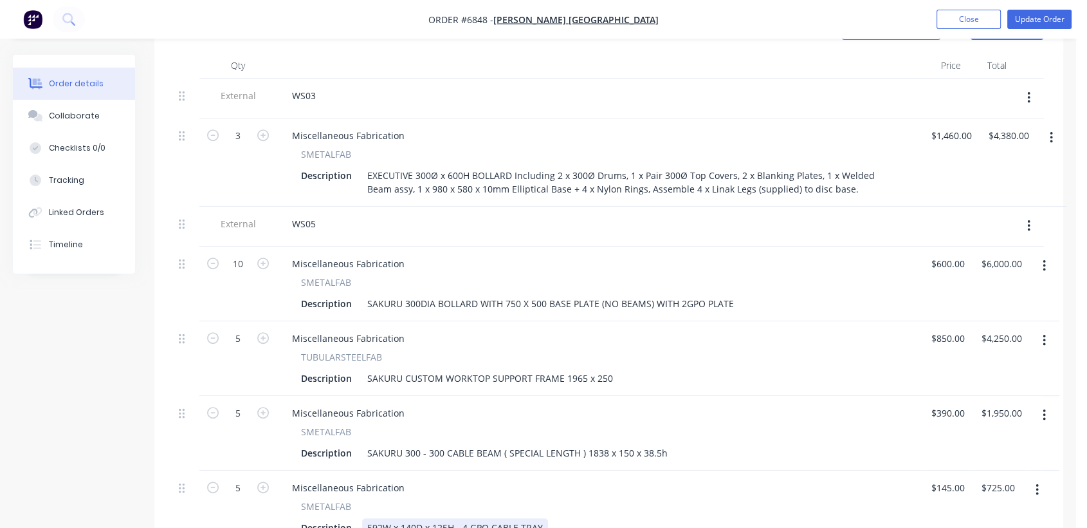
scroll to position [428, 0]
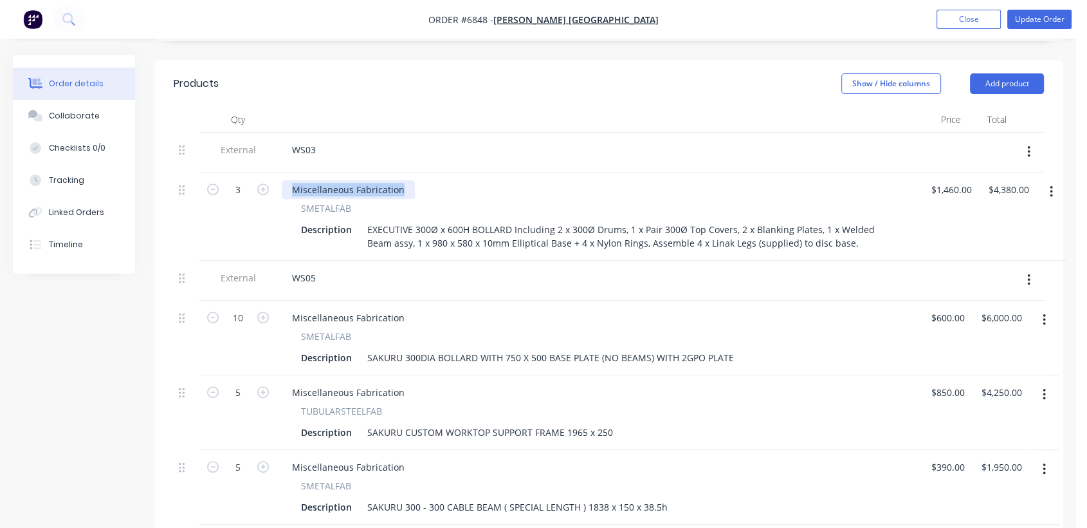
drag, startPoint x: 401, startPoint y: 172, endPoint x: 273, endPoint y: 154, distance: 129.9
click at [273, 172] on div "3 Miscellaneous Fabrication SMETALFAB Description EXECUTIVE 300Ø x 600H BOLLARD…" at bounding box center [609, 216] width 871 height 88
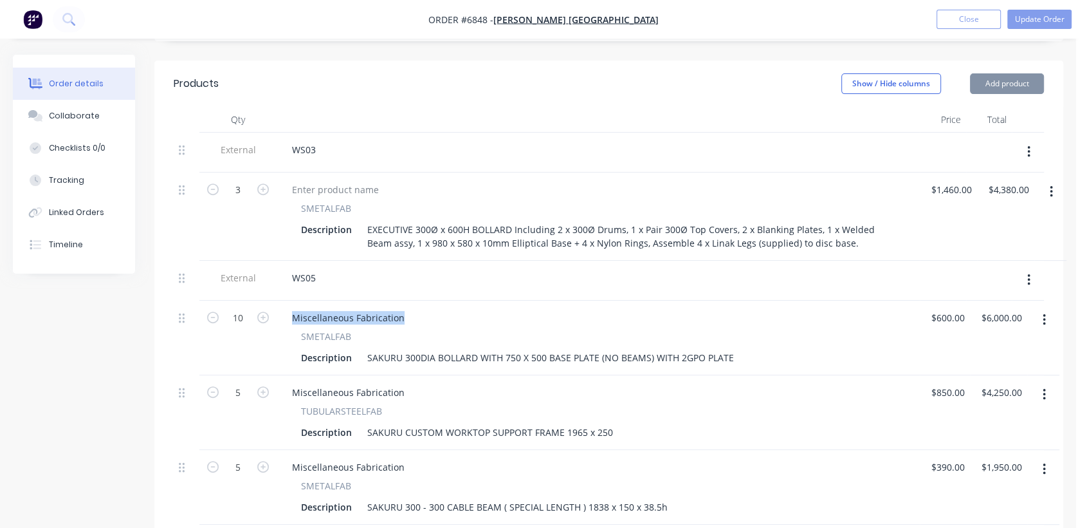
drag, startPoint x: 405, startPoint y: 315, endPoint x: 272, endPoint y: 308, distance: 134.0
click at [272, 308] on div "10 Miscellaneous Fabrication SMETALFAB Description SAKURU 300DIA BOLLARD WITH 7…" at bounding box center [609, 337] width 871 height 75
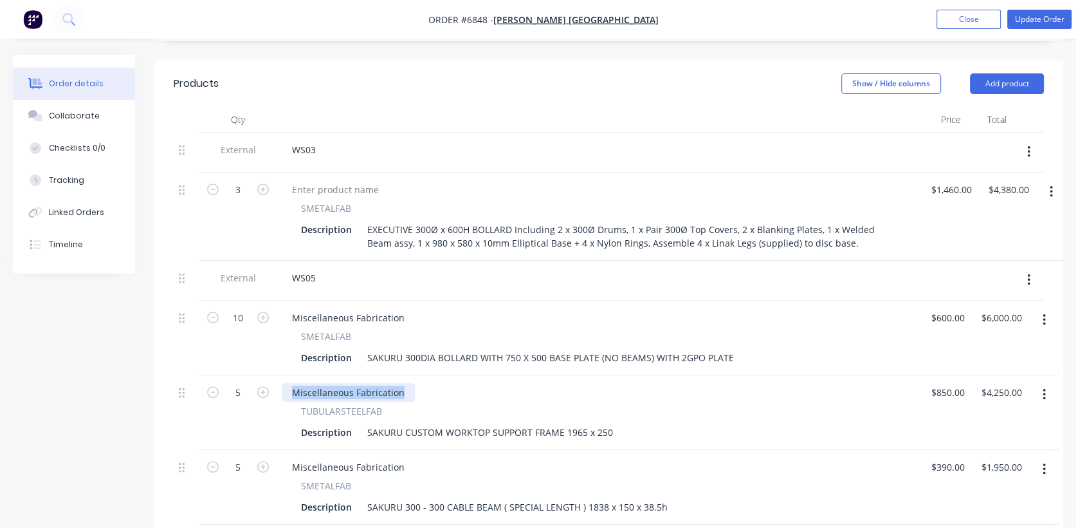
drag, startPoint x: 401, startPoint y: 385, endPoint x: 284, endPoint y: 367, distance: 119.2
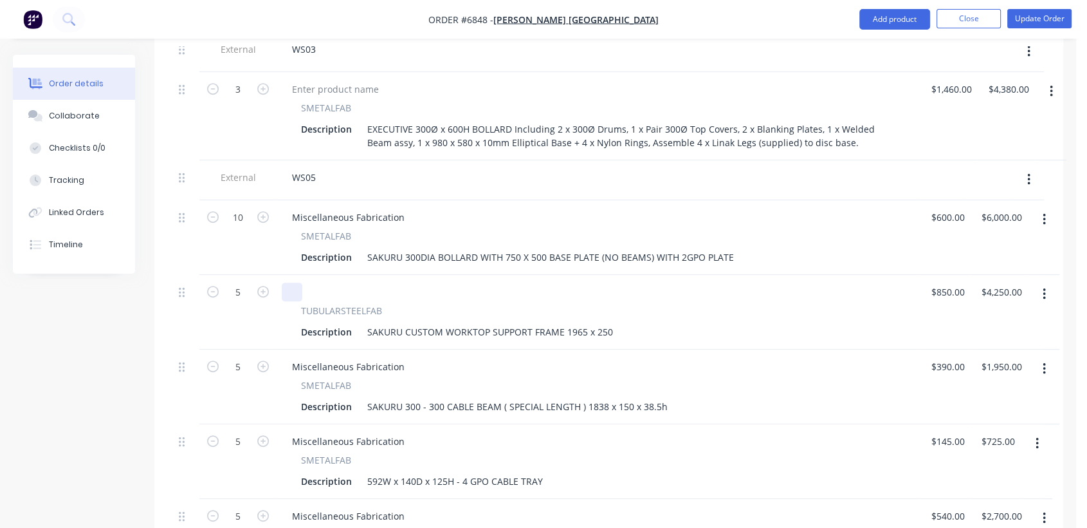
scroll to position [571, 0]
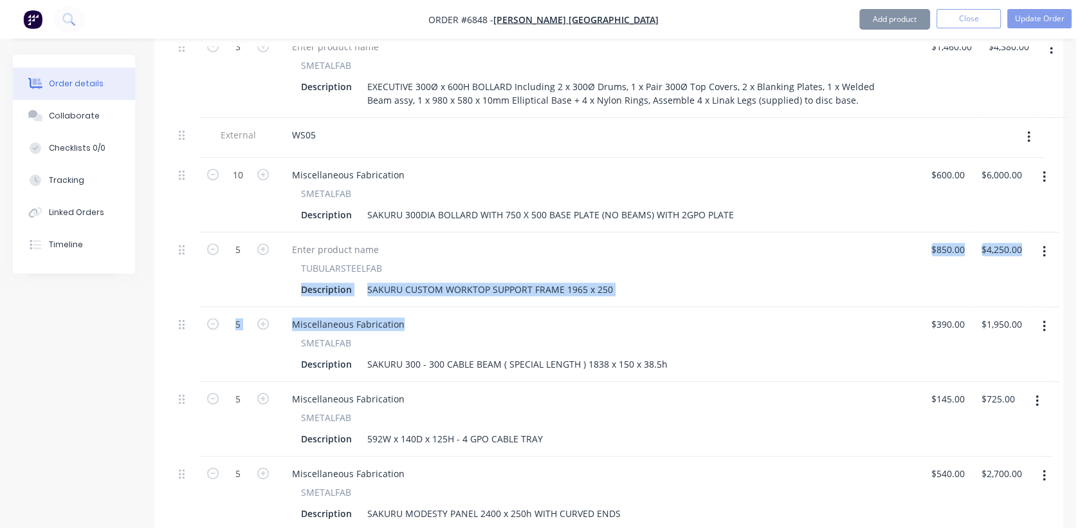
drag, startPoint x: 403, startPoint y: 313, endPoint x: 278, endPoint y: 290, distance: 127.1
click at [278, 290] on div "External WS03 3 SMETALFAB Description EXECUTIVE 300Ø x 600H BOLLARD Including 2…" at bounding box center [609, 520] width 871 height 1061
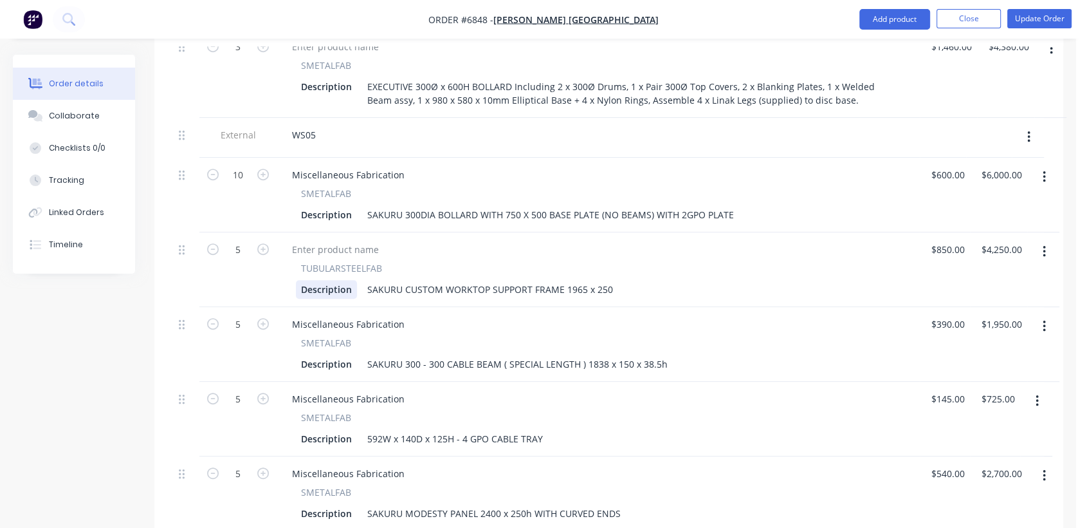
click at [278, 291] on div "TUBULARSTEELFAB Description SAKURU CUSTOM WORKTOP SUPPORT FRAME 1965 x 250" at bounding box center [598, 269] width 643 height 75
drag, startPoint x: 403, startPoint y: 320, endPoint x: 289, endPoint y: 310, distance: 114.3
click at [289, 315] on div "Miscellaneous Fabrication" at bounding box center [348, 324] width 133 height 19
click at [482, 325] on div at bounding box center [598, 324] width 633 height 19
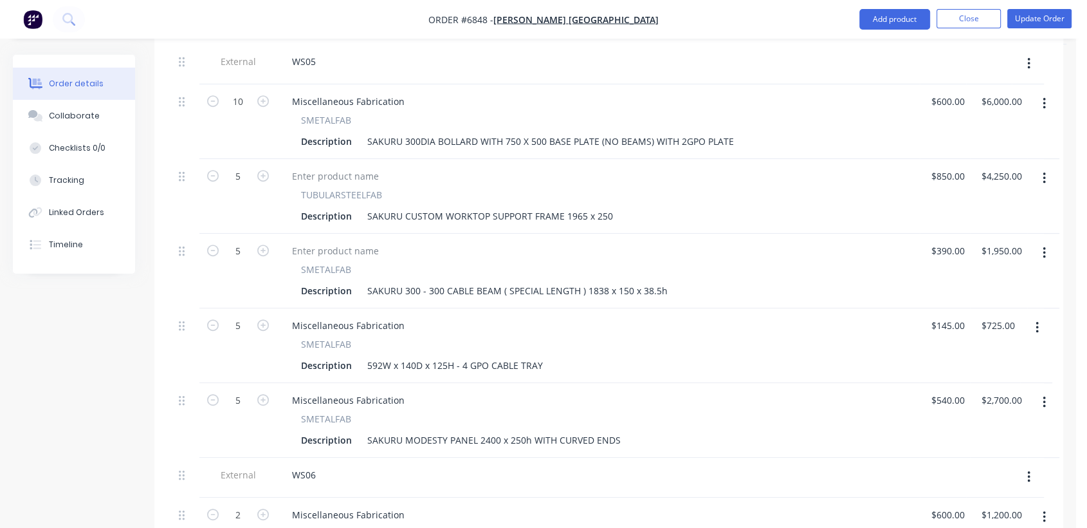
scroll to position [715, 0]
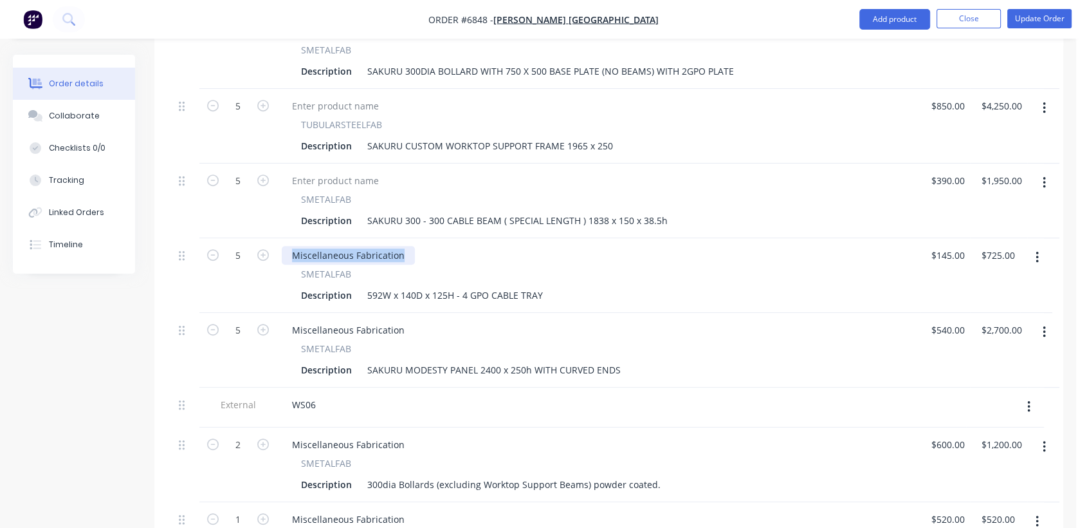
drag, startPoint x: 403, startPoint y: 250, endPoint x: 280, endPoint y: 238, distance: 124.1
click at [280, 238] on div "Miscellaneous Fabrication SMETALFAB Description 592W x 140D x 125H - 4 GPO CABL…" at bounding box center [598, 275] width 643 height 75
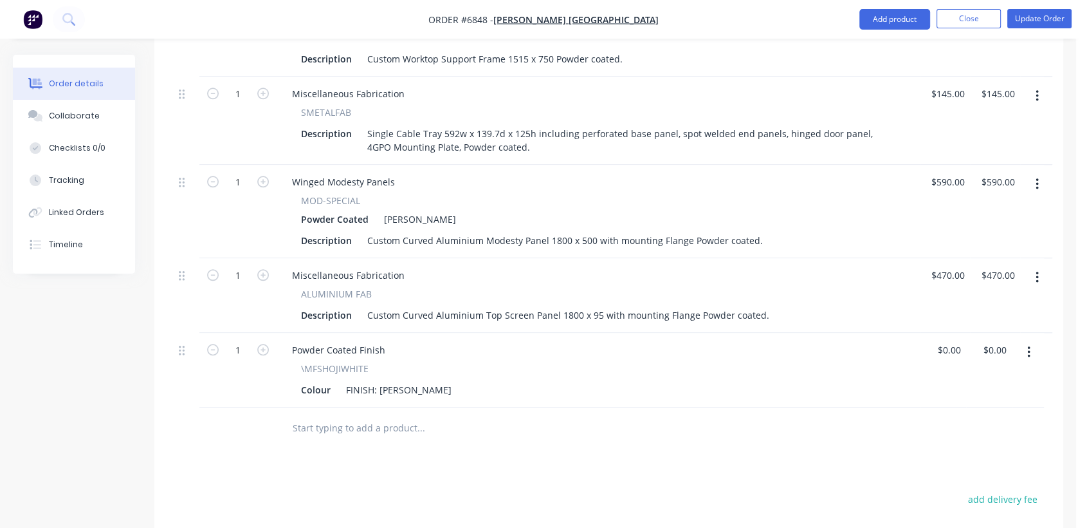
scroll to position [1215, 0]
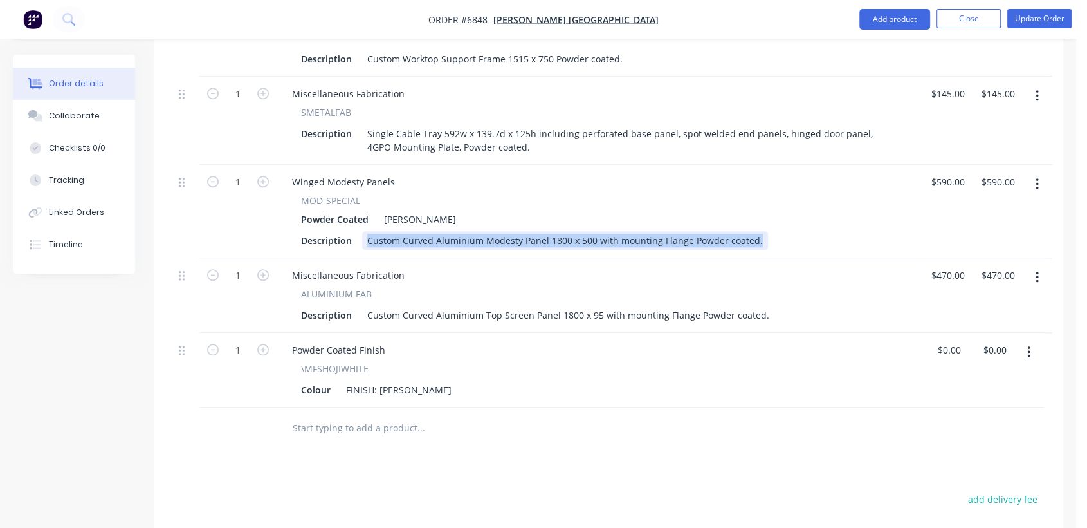
drag, startPoint x: 755, startPoint y: 230, endPoint x: 470, endPoint y: 239, distance: 285.2
click at [470, 239] on div "Custom Curved Aluminium Modesty Panel 1800 x 500 with mounting Flange Powder co…" at bounding box center [565, 240] width 406 height 19
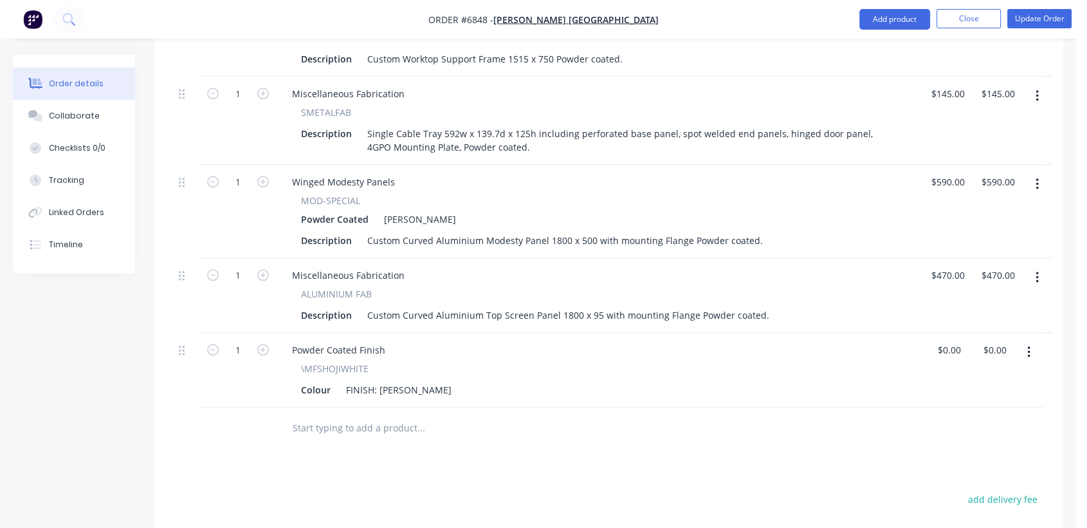
click at [508, 258] on div "Miscellaneous Fabrication ALUMINIUM FAB Description Custom Curved Aluminium Top…" at bounding box center [598, 295] width 643 height 75
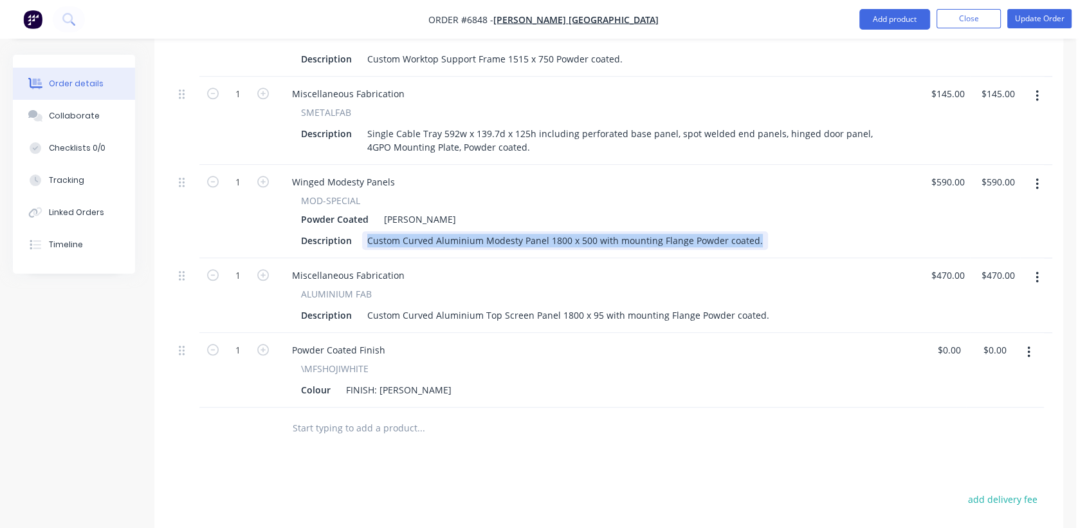
drag, startPoint x: 754, startPoint y: 233, endPoint x: 365, endPoint y: 227, distance: 388.6
click at [365, 231] on div "Custom Curved Aluminium Modesty Panel 1800 x 500 with mounting Flange Powder co…" at bounding box center [565, 240] width 406 height 19
copy div "Custom Curved Aluminium Modesty Panel 1800 x 500 with mounting Flange Powder co…"
click at [1037, 178] on icon "button" at bounding box center [1037, 184] width 3 height 12
click at [972, 208] on div "Edit" at bounding box center [991, 217] width 99 height 19
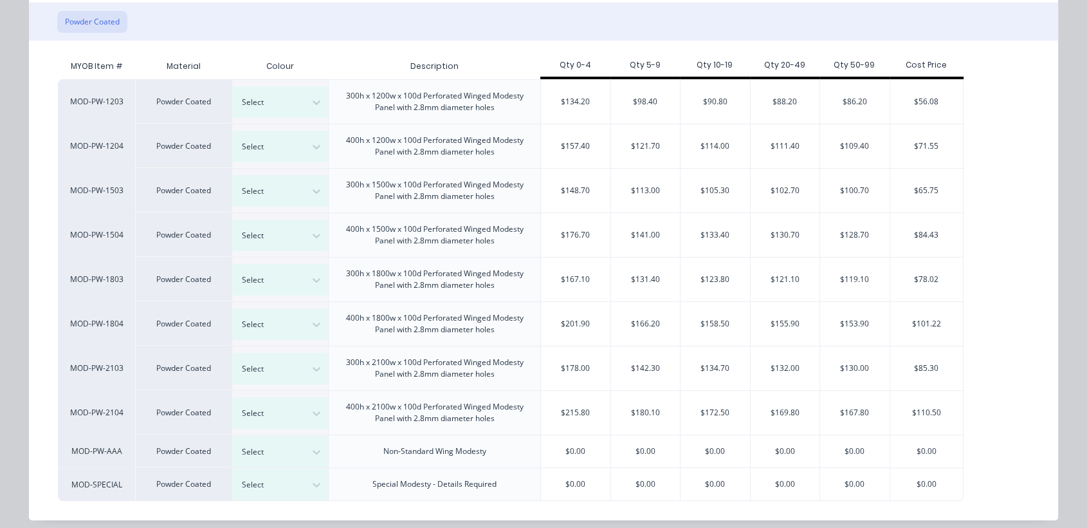
scroll to position [163, 0]
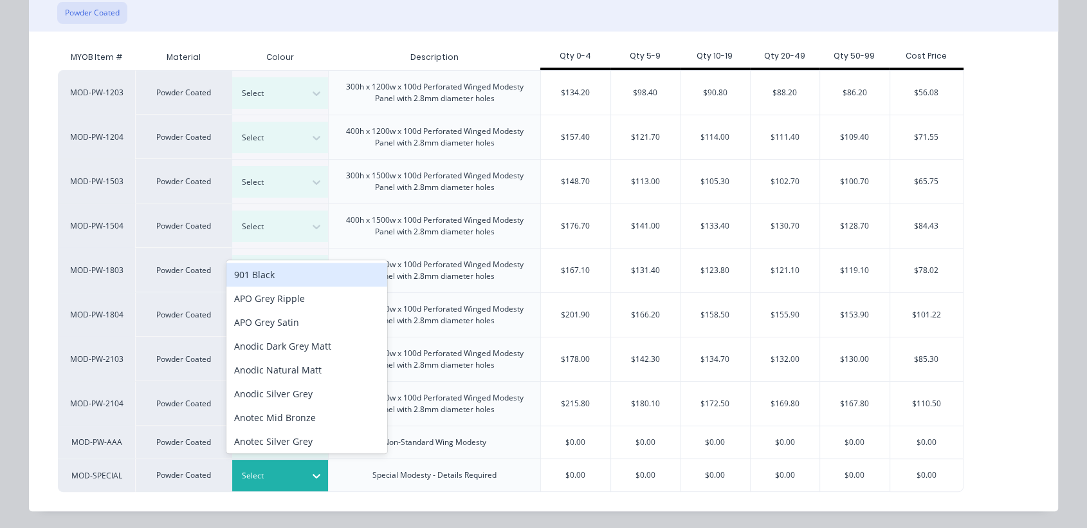
click at [310, 469] on icon at bounding box center [316, 475] width 13 height 13
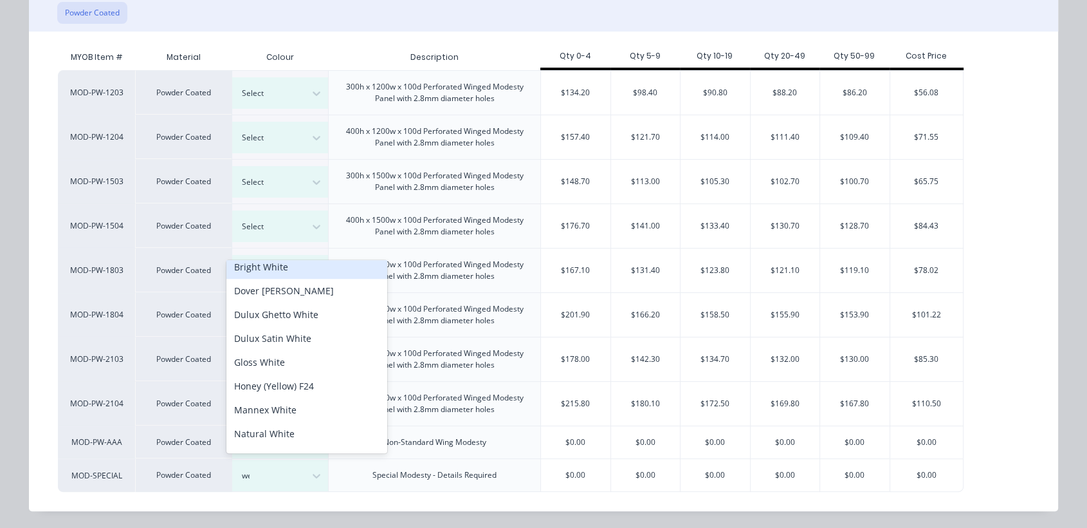
scroll to position [0, 0]
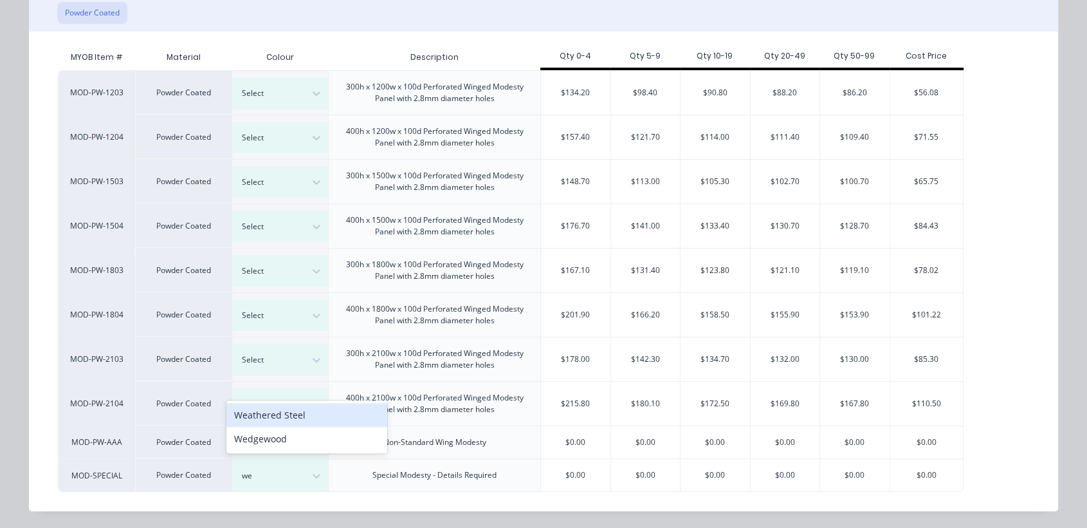
type input "w"
type input "see"
click at [306, 438] on div "See Line Item For Colour" at bounding box center [306, 439] width 161 height 24
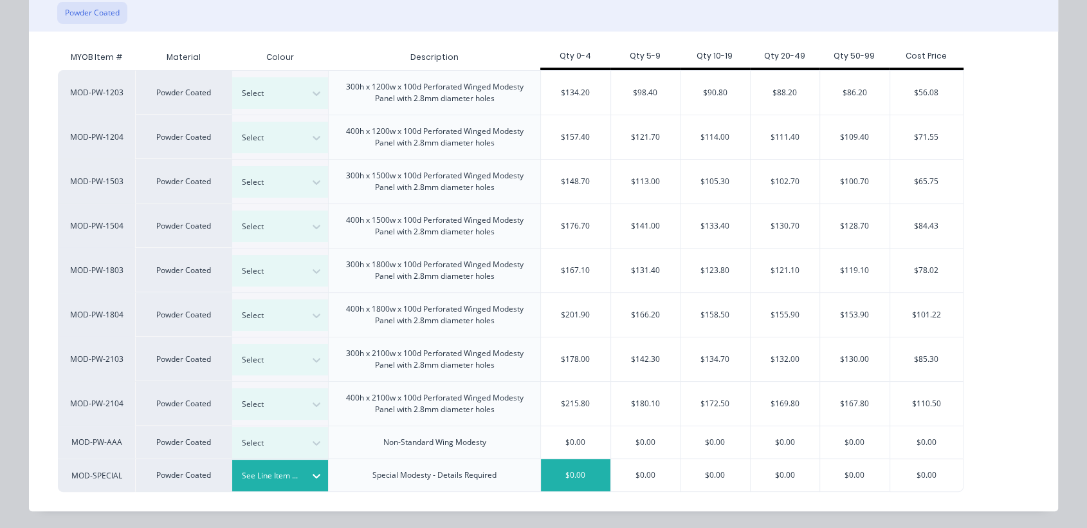
click at [575, 475] on div "$0.00" at bounding box center [575, 475] width 69 height 32
type input "$0.00"
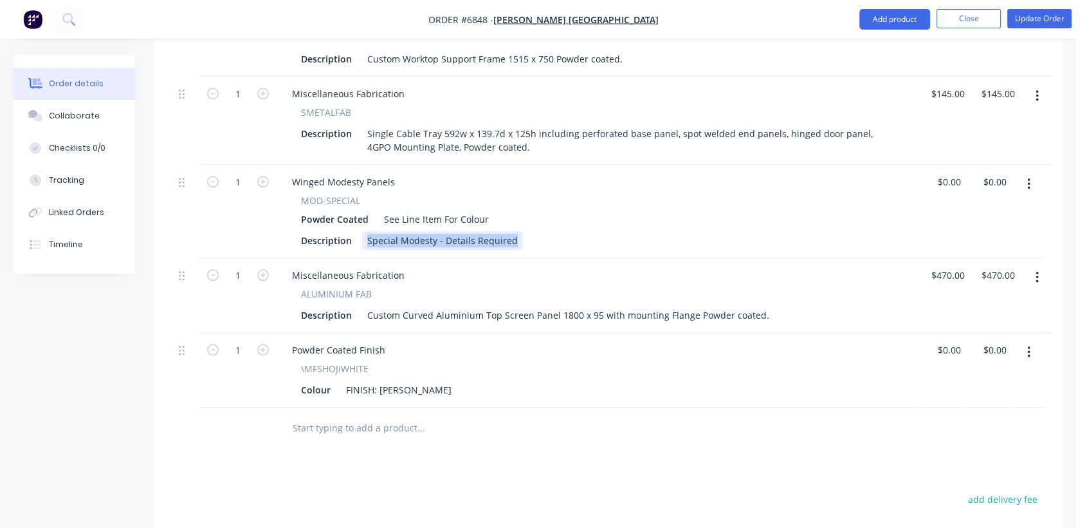
drag, startPoint x: 515, startPoint y: 232, endPoint x: 350, endPoint y: 216, distance: 166.1
click at [350, 216] on div "MOD-SPECIAL Powder Coated See Line Item For Colour Description Special Modesty …" at bounding box center [598, 222] width 633 height 56
paste div
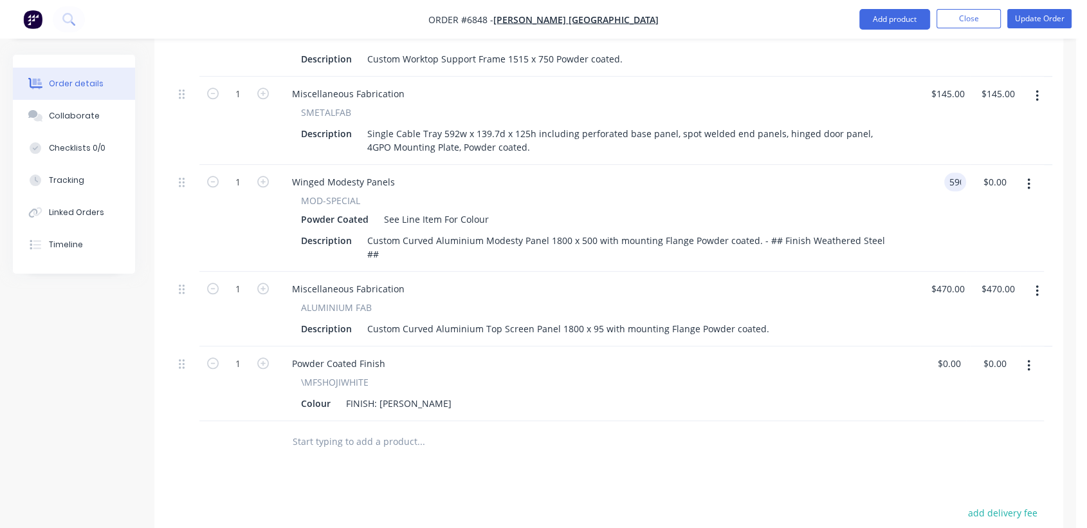
type input "$590.00"
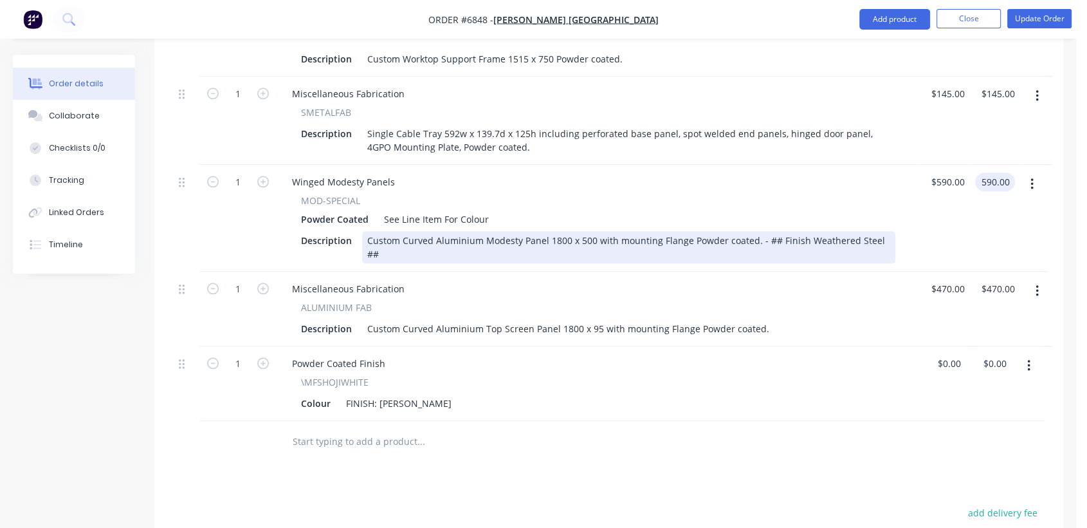
type input "$590.00"
drag, startPoint x: 885, startPoint y: 229, endPoint x: 775, endPoint y: 236, distance: 110.2
click at [774, 238] on div "Custom Curved Aluminium Modesty Panel 1800 x 500 with mounting Flange Powder co…" at bounding box center [628, 247] width 533 height 32
click at [793, 246] on div "Winged Modesty Panels MOD-SPECIAL Powder Coated See Line Item For Colour Descri…" at bounding box center [598, 218] width 643 height 107
drag, startPoint x: 753, startPoint y: 235, endPoint x: 884, endPoint y: 239, distance: 130.7
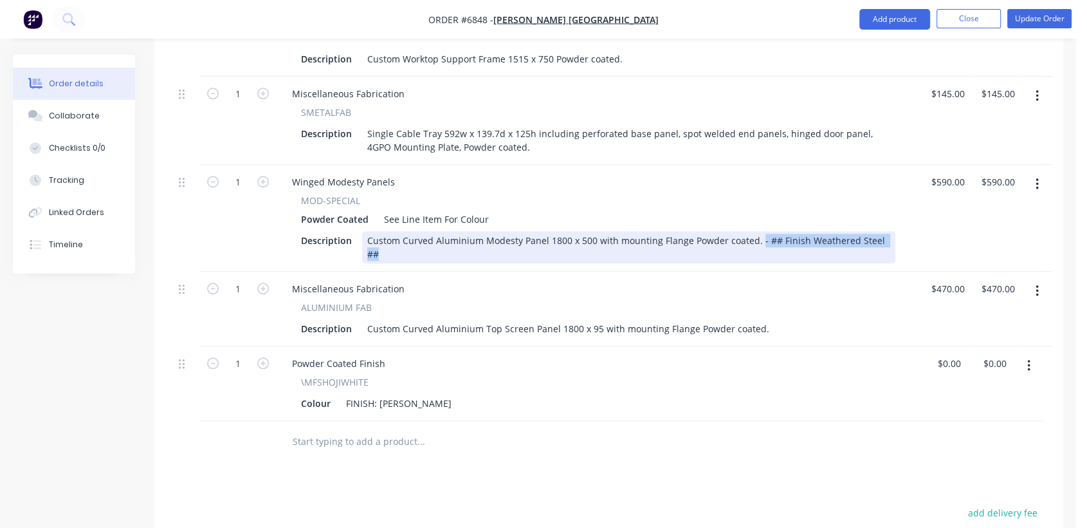
click at [895, 244] on div "Winged Modesty Panels MOD-SPECIAL Powder Coated See Line Item For Colour Descri…" at bounding box center [598, 218] width 643 height 107
copy div "- ## Finish Weathered Steel ##"
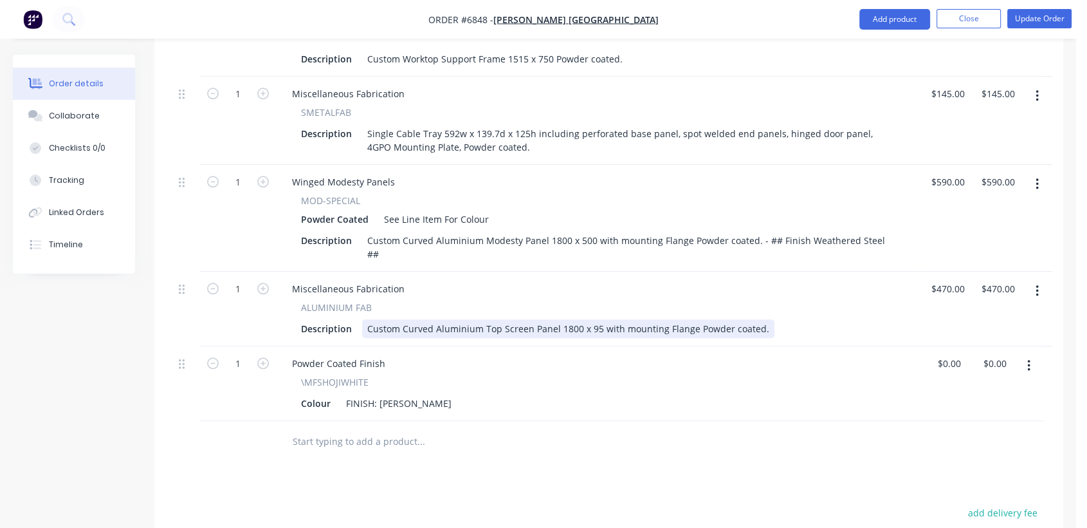
click at [766, 319] on div "Description Custom Curved Aluminium Top Screen Panel 1800 x 95 with mounting Fl…" at bounding box center [596, 328] width 600 height 19
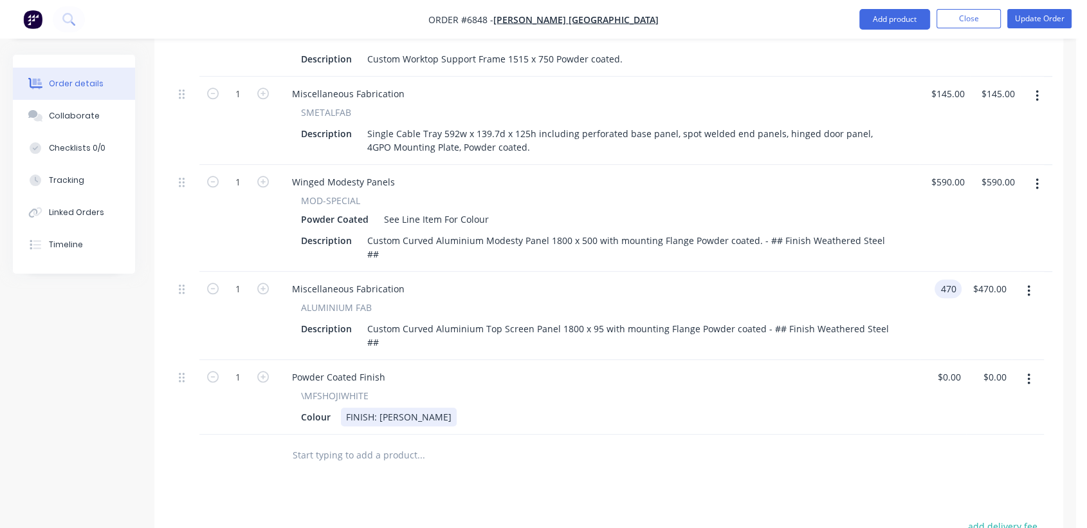
type input "$470.00"
click at [427, 407] on div "FINISH: [PERSON_NAME]" at bounding box center [399, 416] width 116 height 19
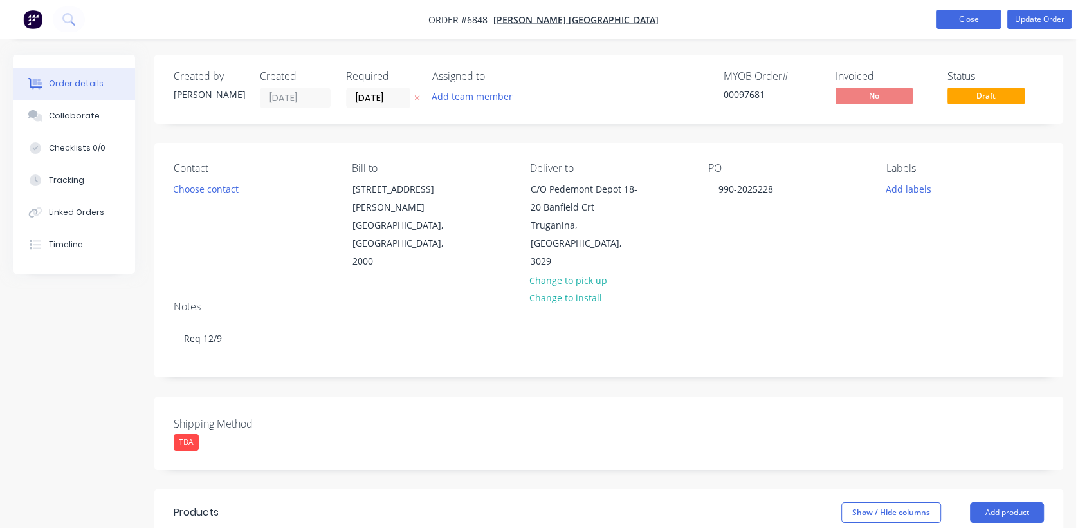
click at [964, 19] on button "Close" at bounding box center [969, 19] width 64 height 19
